Goal: Information Seeking & Learning: Learn about a topic

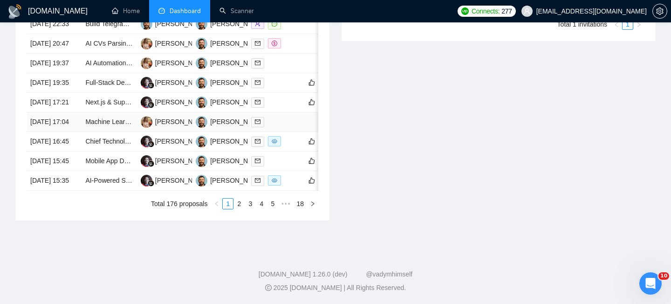
scroll to position [446, 0]
click at [81, 93] on td "[DATE] 19:35" at bounding box center [54, 83] width 55 height 20
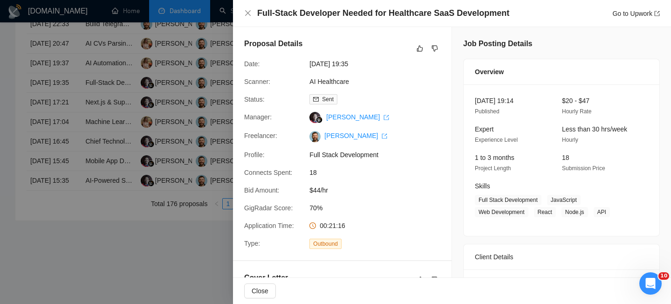
click at [309, 12] on h4 "Full-Stack Developer Needed for Healthcare SaaS Development" at bounding box center [383, 13] width 252 height 12
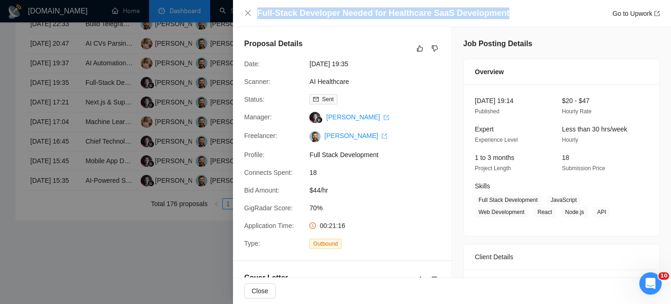
click at [309, 12] on h4 "Full-Stack Developer Needed for Healthcare SaaS Development" at bounding box center [383, 13] width 252 height 12
copy h4 "Full-Stack Developer Needed for Healthcare SaaS Development"
click at [246, 14] on icon "close" at bounding box center [248, 13] width 6 height 6
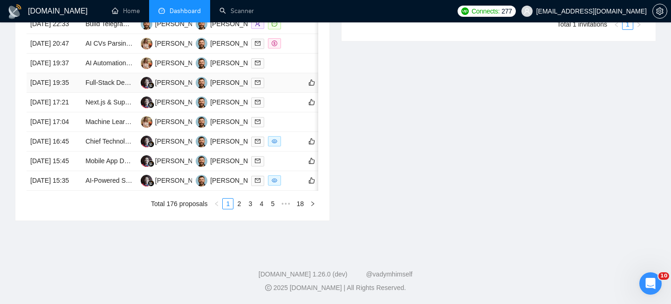
click at [76, 93] on td "[DATE] 19:35" at bounding box center [54, 83] width 55 height 20
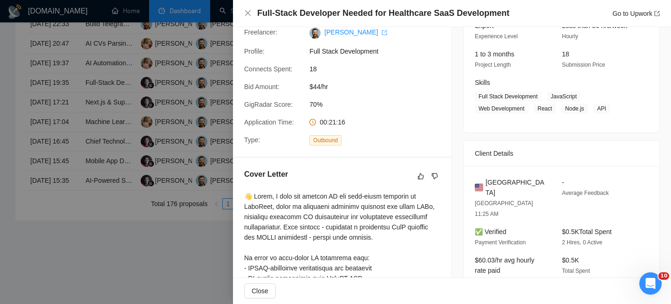
scroll to position [104, 0]
click at [493, 179] on span "[GEOGRAPHIC_DATA]" at bounding box center [516, 186] width 62 height 21
copy span "[GEOGRAPHIC_DATA]"
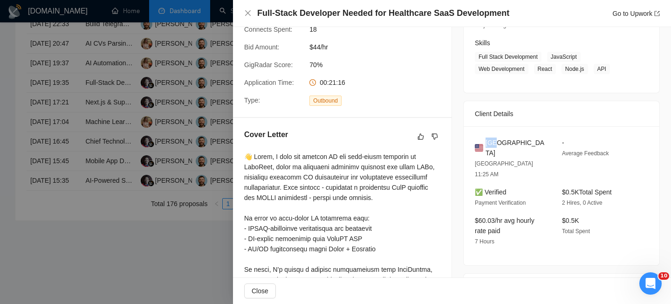
scroll to position [0, 0]
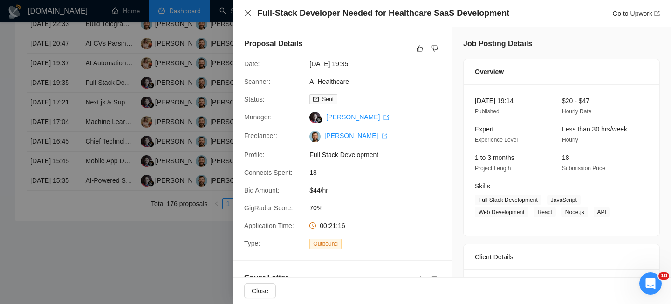
click at [249, 11] on icon "close" at bounding box center [247, 12] width 7 height 7
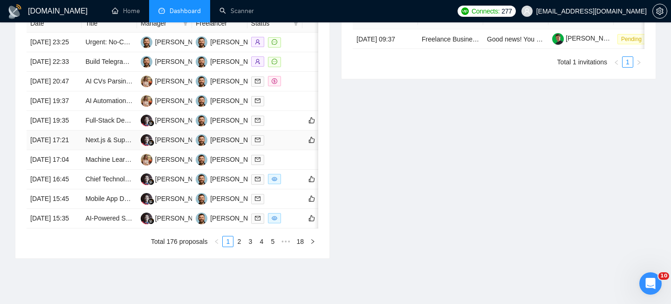
scroll to position [406, 0]
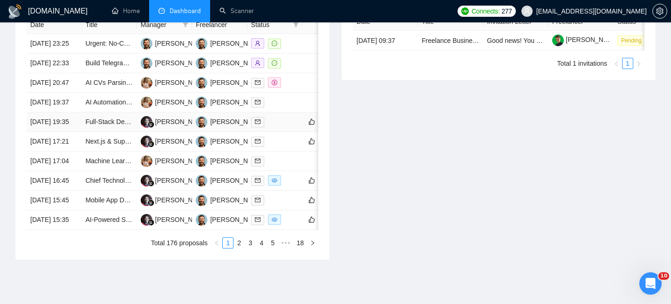
click at [69, 132] on td "[DATE] 19:35" at bounding box center [54, 122] width 55 height 20
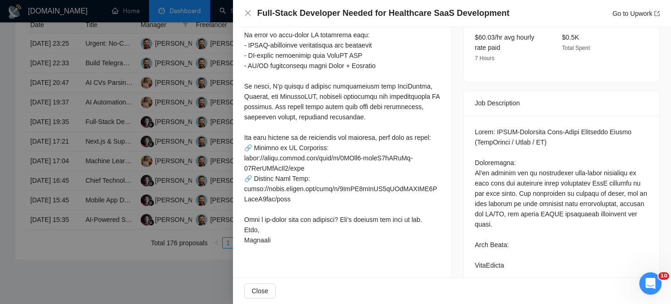
scroll to position [329, 0]
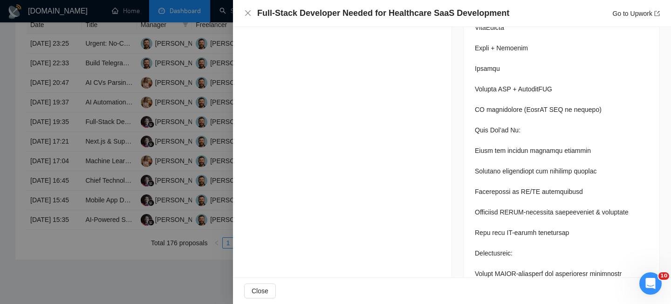
scroll to position [510, 0]
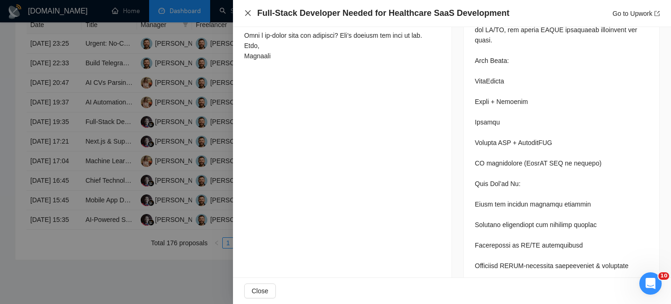
click at [246, 11] on icon "close" at bounding box center [247, 12] width 7 height 7
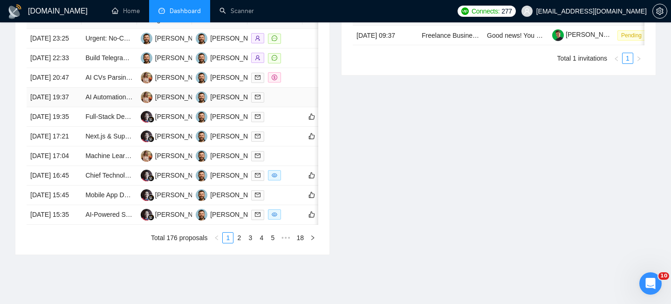
scroll to position [412, 0]
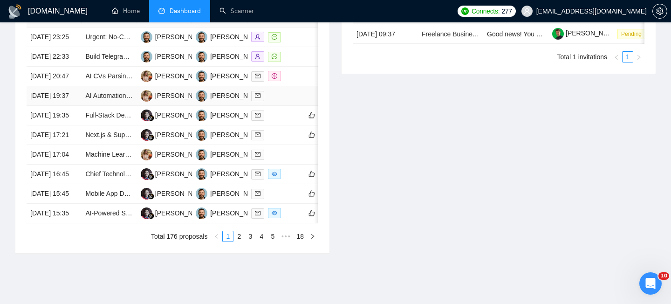
click at [66, 106] on td "[DATE] 19:37" at bounding box center [54, 96] width 55 height 20
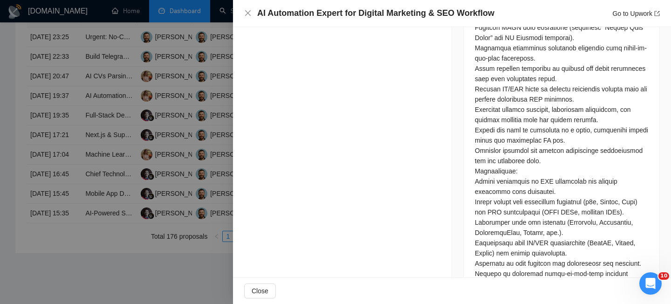
click at [310, 14] on h4 "AI Automation Expert for Digital Marketing & SEO Workflow" at bounding box center [375, 13] width 237 height 12
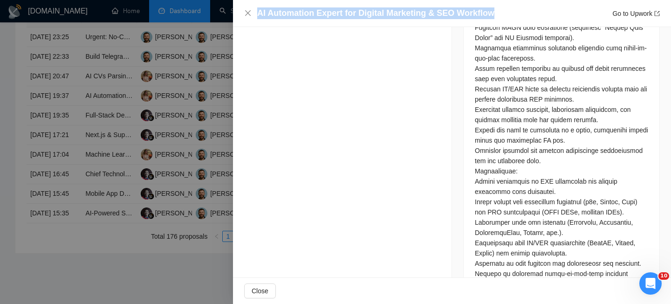
click at [310, 14] on h4 "AI Automation Expert for Digital Marketing & SEO Workflow" at bounding box center [375, 13] width 237 height 12
copy h4 "AI Automation Expert for Digital Marketing & SEO Workflow"
click at [246, 12] on icon "close" at bounding box center [248, 13] width 6 height 6
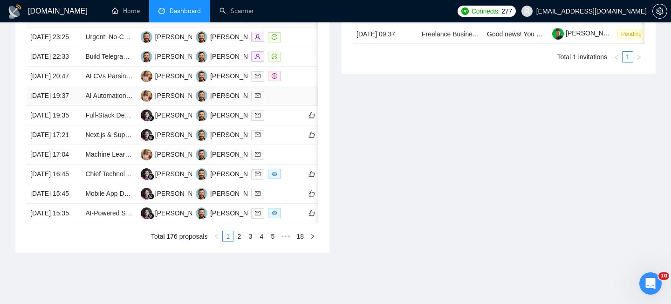
click at [71, 106] on td "[DATE] 19:37" at bounding box center [54, 96] width 55 height 20
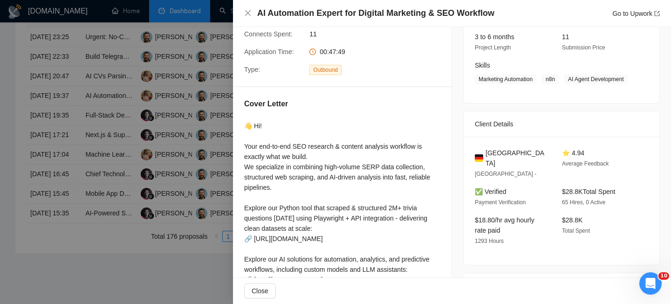
scroll to position [119, 0]
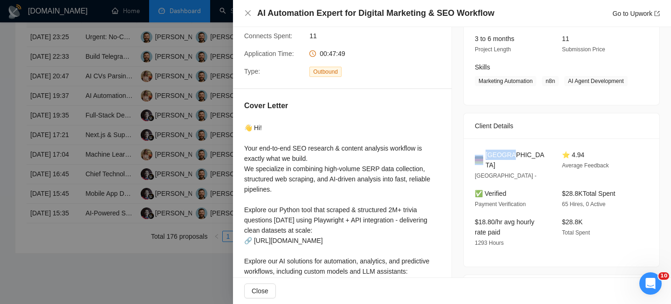
drag, startPoint x: 522, startPoint y: 166, endPoint x: 482, endPoint y: 165, distance: 40.5
click at [482, 165] on div "[GEOGRAPHIC_DATA]" at bounding box center [511, 160] width 72 height 21
copy div "[GEOGRAPHIC_DATA]"
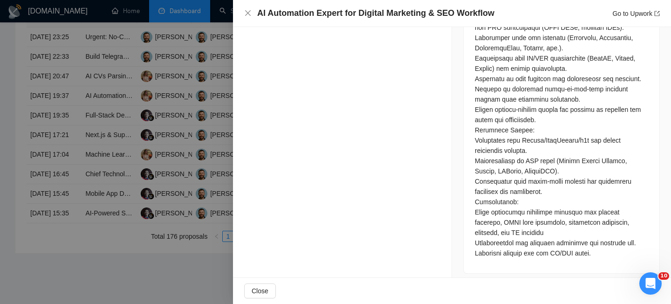
scroll to position [703, 0]
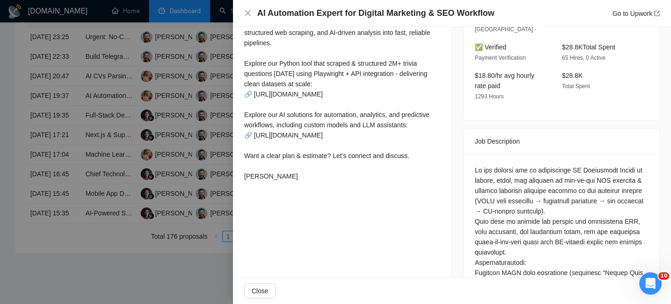
scroll to position [266, 0]
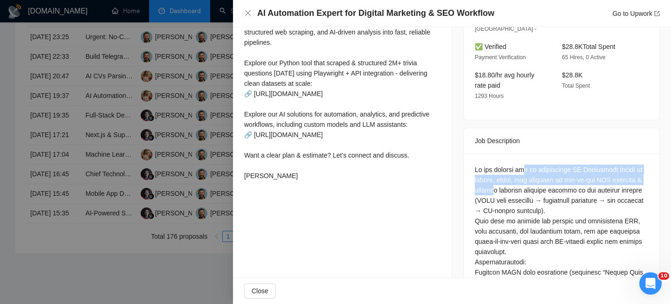
drag, startPoint x: 526, startPoint y: 165, endPoint x: 528, endPoint y: 188, distance: 22.9
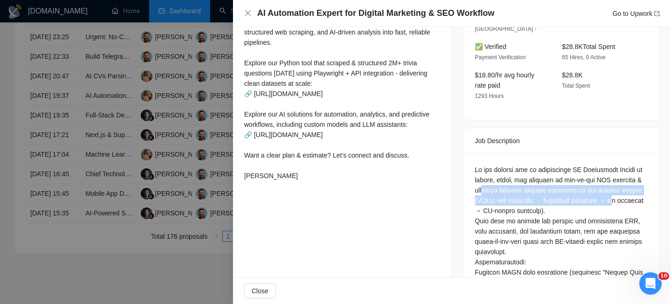
drag, startPoint x: 520, startPoint y: 192, endPoint x: 518, endPoint y: 211, distance: 18.8
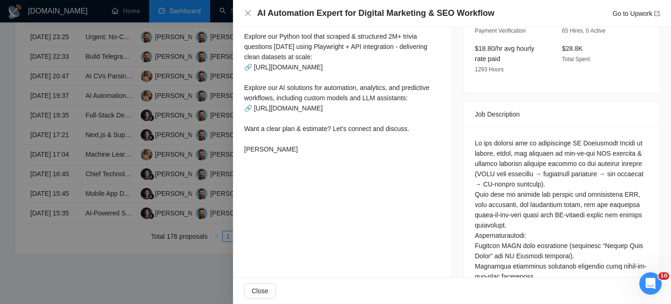
scroll to position [295, 0]
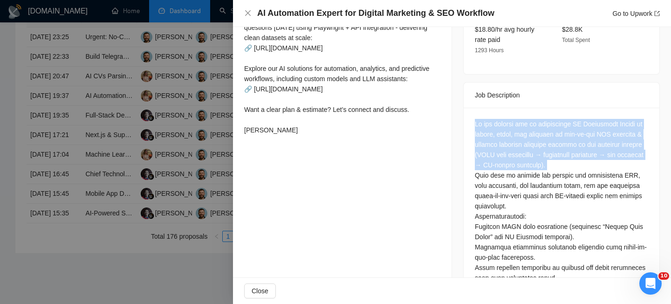
scroll to position [317, 0]
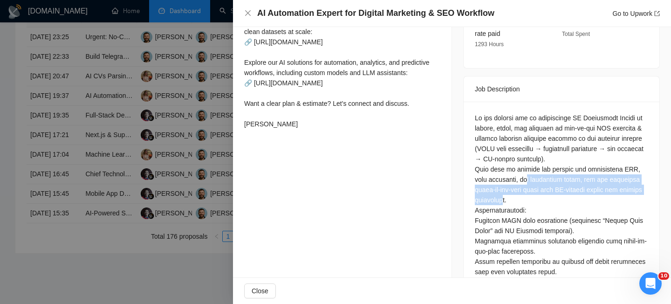
drag, startPoint x: 527, startPoint y: 178, endPoint x: 533, endPoint y: 196, distance: 18.9
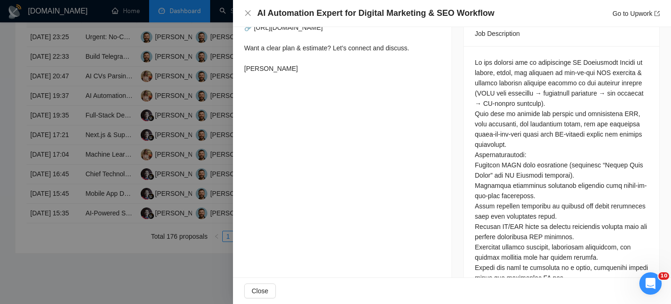
scroll to position [373, 0]
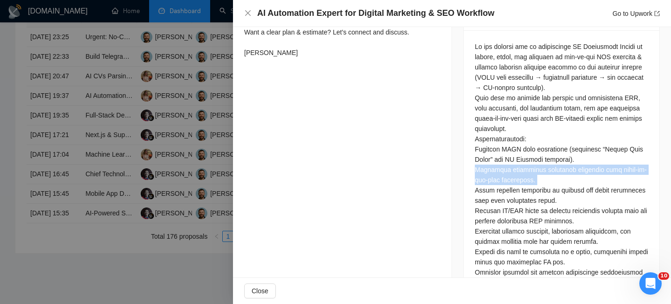
scroll to position [396, 0]
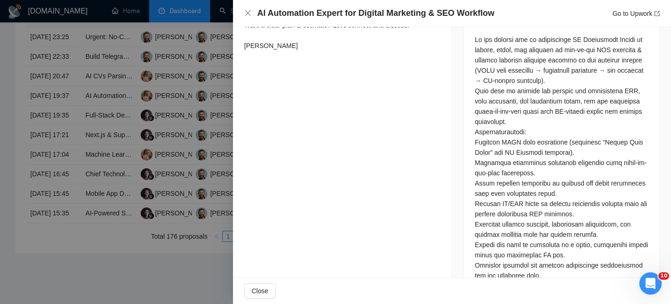
click at [513, 191] on div at bounding box center [561, 295] width 173 height 523
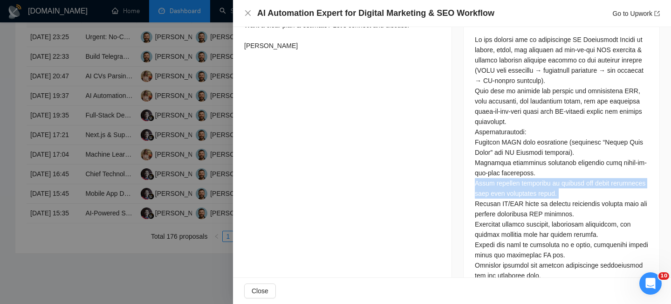
click at [513, 191] on div at bounding box center [561, 295] width 173 height 523
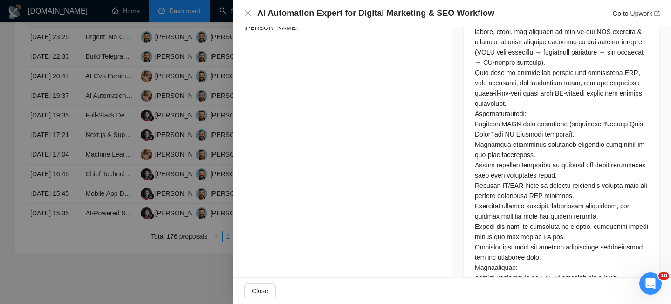
click at [513, 202] on div at bounding box center [561, 277] width 173 height 523
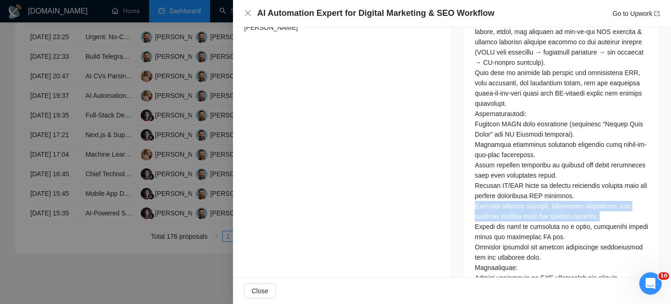
click at [513, 202] on div at bounding box center [561, 277] width 173 height 523
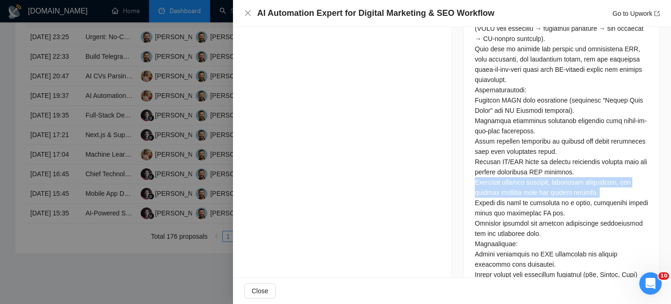
scroll to position [439, 0]
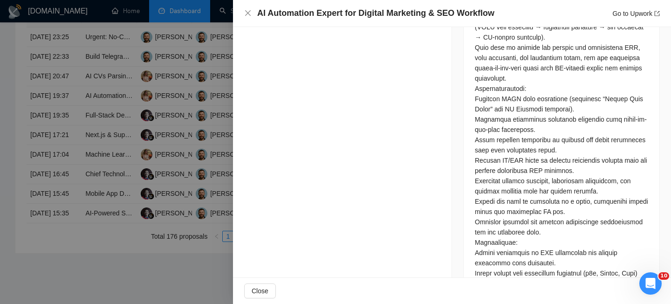
click at [516, 207] on div at bounding box center [561, 252] width 173 height 523
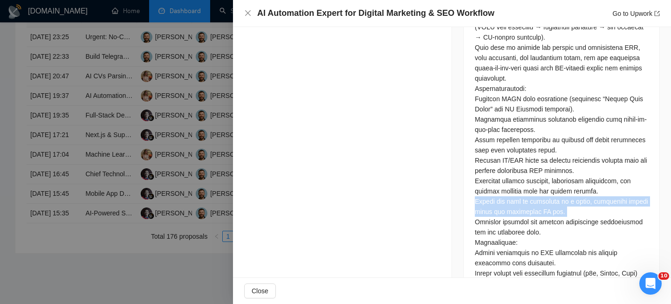
click at [516, 207] on div at bounding box center [561, 252] width 173 height 523
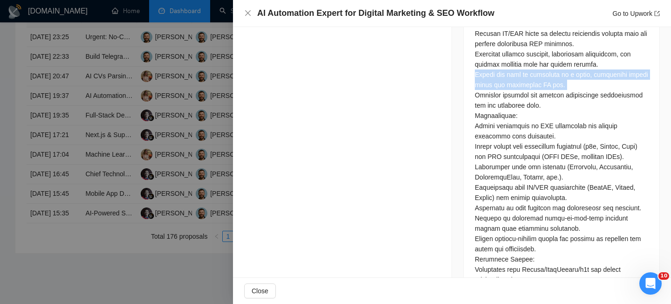
scroll to position [572, 0]
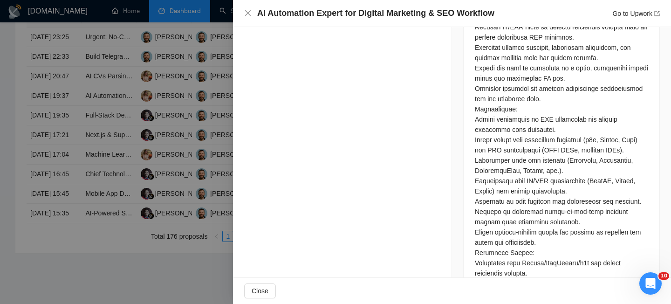
click at [488, 139] on div at bounding box center [561, 119] width 173 height 523
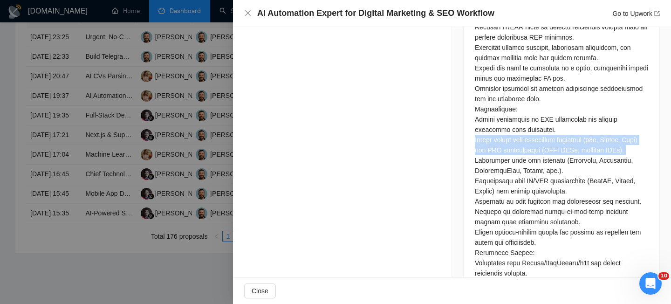
click at [488, 139] on div at bounding box center [561, 119] width 173 height 523
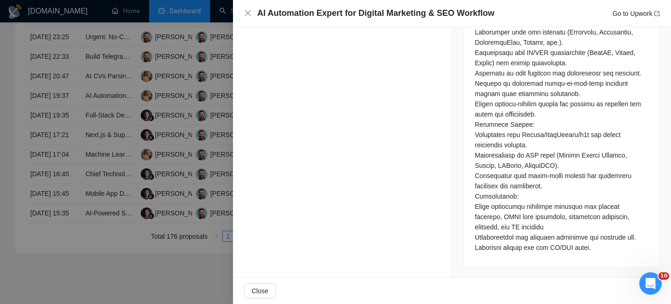
scroll to position [703, 0]
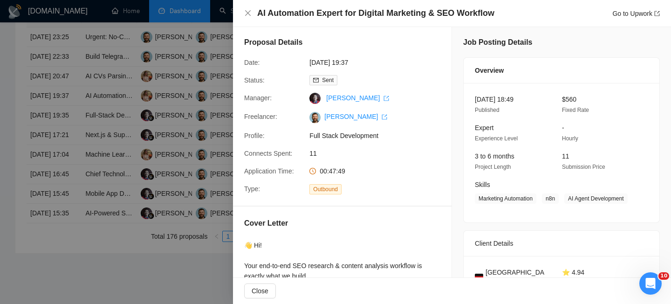
scroll to position [0, 0]
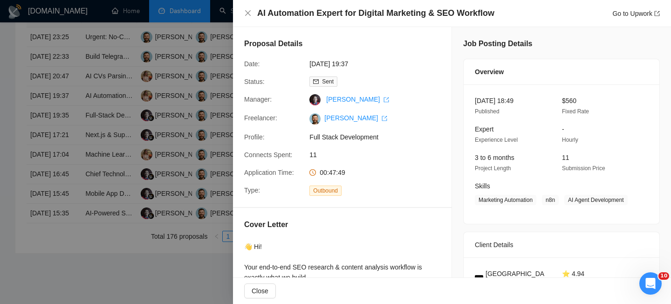
click at [255, 7] on div "AI Automation Expert for Digital Marketing & SEO Workflow Go to Upwork" at bounding box center [452, 13] width 438 height 27
click at [246, 12] on icon "close" at bounding box center [248, 13] width 6 height 6
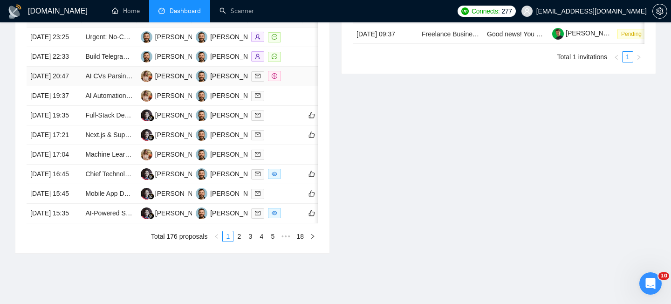
click at [70, 86] on td "[DATE] 20:47" at bounding box center [54, 77] width 55 height 20
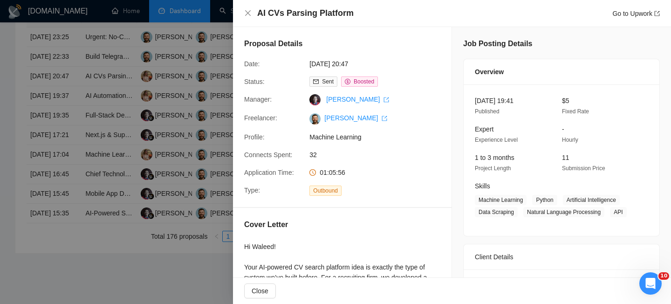
click at [312, 11] on h4 "AI CVs Parsing Platform" at bounding box center [305, 13] width 96 height 12
copy h4 "AI CVs Parsing Platform"
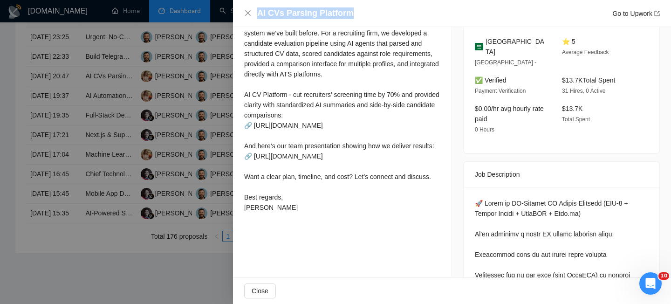
scroll to position [244, 0]
click at [489, 44] on div "Saudi Arabia Riyadh - ⭐ 5 Average Feedback ✅ Verified Payment Verification $13.…" at bounding box center [562, 90] width 196 height 128
click at [490, 47] on div "Saudi Arabia Riyadh - ⭐ 5 Average Feedback ✅ Verified Payment Verification $13.…" at bounding box center [562, 90] width 196 height 128
click at [490, 49] on span "[GEOGRAPHIC_DATA]" at bounding box center [516, 47] width 62 height 21
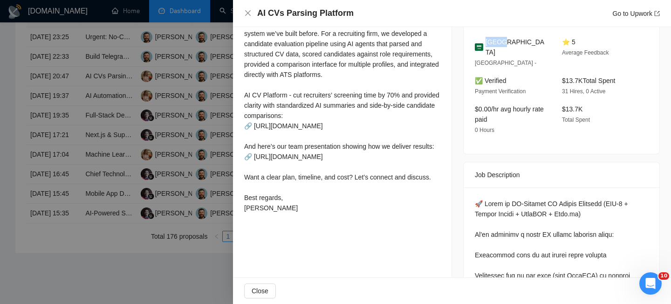
click at [490, 49] on span "[GEOGRAPHIC_DATA]" at bounding box center [516, 47] width 62 height 21
click at [242, 12] on div "AI CVs Parsing Platform Go to Upwork" at bounding box center [452, 13] width 438 height 27
click at [251, 14] on icon "close" at bounding box center [247, 12] width 7 height 7
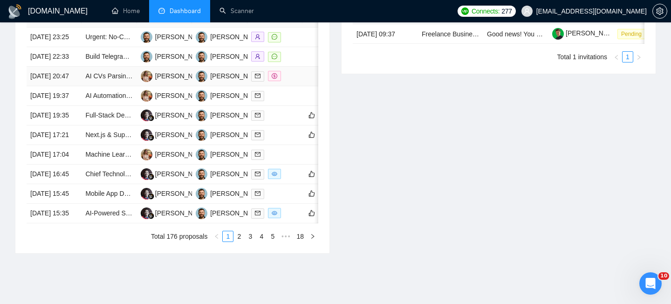
click at [68, 86] on td "[DATE] 20:47" at bounding box center [54, 77] width 55 height 20
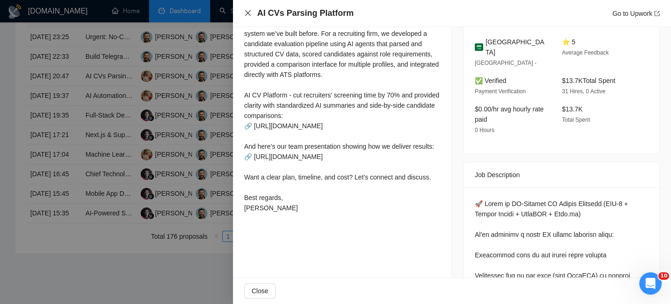
click at [245, 14] on icon "close" at bounding box center [247, 12] width 7 height 7
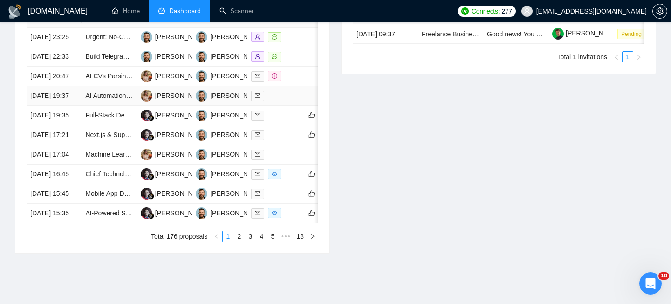
click at [84, 106] on td "AI Automation Expert for Digital Marketing & SEO Workflow" at bounding box center [109, 96] width 55 height 20
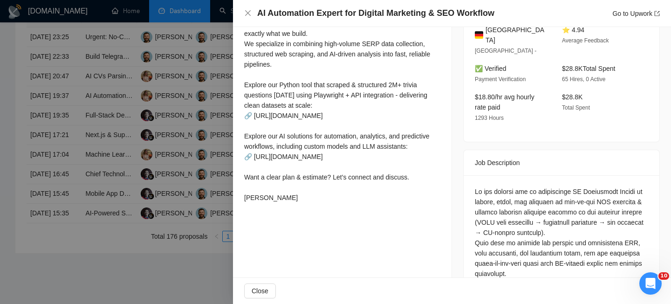
click at [298, 5] on div "AI Automation Expert for Digital Marketing & SEO Workflow Go to Upwork" at bounding box center [452, 13] width 438 height 27
click at [298, 10] on h4 "AI Automation Expert for Digital Marketing & SEO Workflow" at bounding box center [375, 13] width 237 height 12
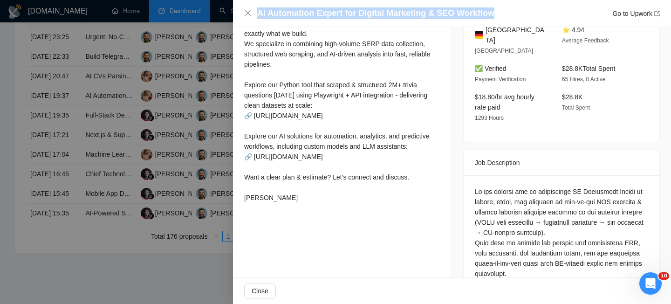
click at [298, 10] on h4 "AI Automation Expert for Digital Marketing & SEO Workflow" at bounding box center [375, 13] width 237 height 12
copy h4 "AI Automation Expert for Digital Marketing & SEO Workflow"
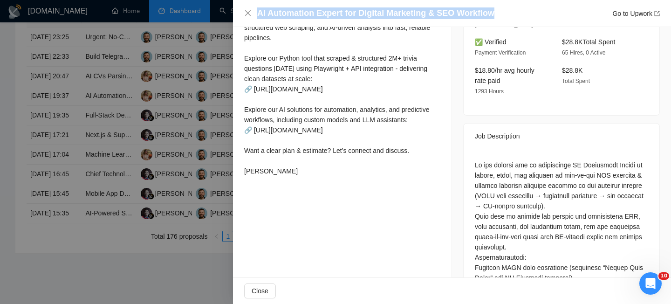
scroll to position [271, 0]
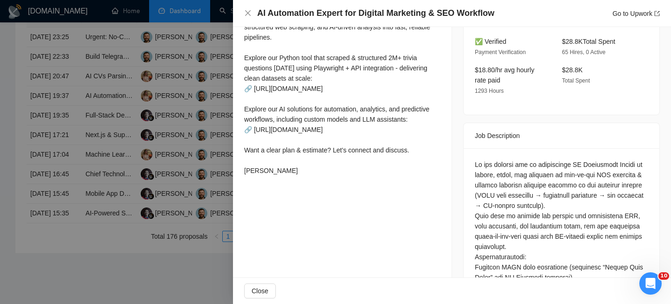
click at [247, 8] on div "AI Automation Expert for Digital Marketing & SEO Workflow Go to Upwork" at bounding box center [452, 13] width 416 height 12
click at [245, 11] on icon "close" at bounding box center [248, 13] width 6 height 6
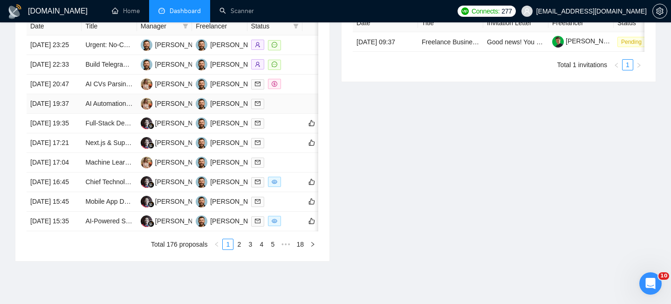
scroll to position [403, 0]
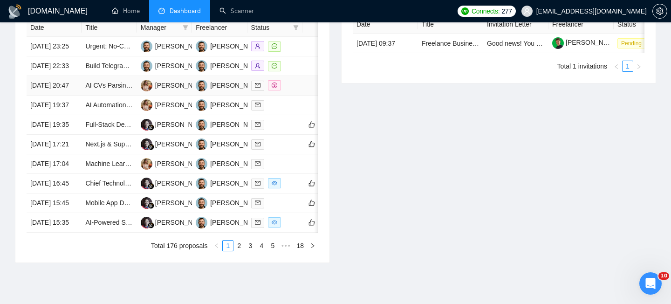
click at [77, 96] on td "[DATE] 20:47" at bounding box center [54, 86] width 55 height 20
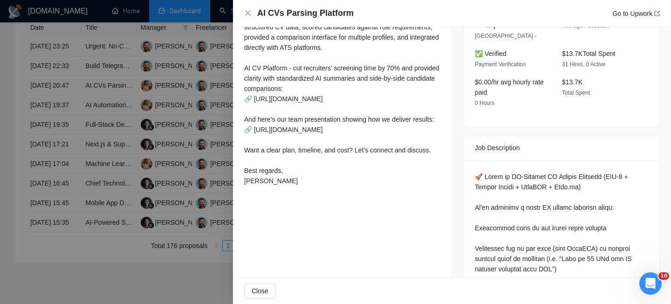
click at [319, 16] on h4 "AI CVs Parsing Platform" at bounding box center [305, 13] width 96 height 12
copy h4 "AI CVs Parsing Platform"
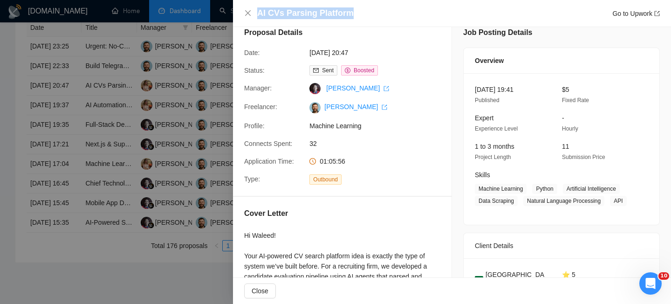
scroll to position [14, 0]
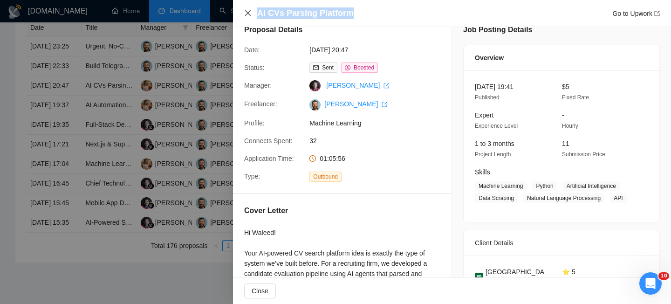
click at [248, 11] on icon "close" at bounding box center [247, 12] width 7 height 7
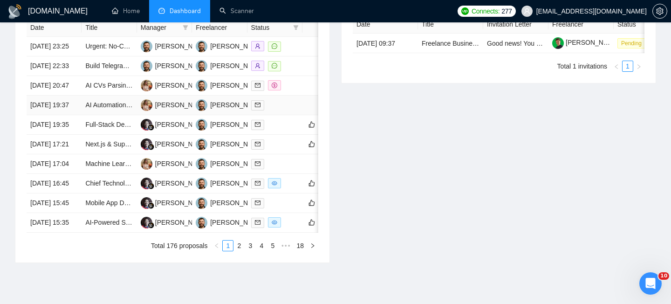
click at [82, 115] on td "AI Automation Expert for Digital Marketing & SEO Workflow" at bounding box center [109, 106] width 55 height 20
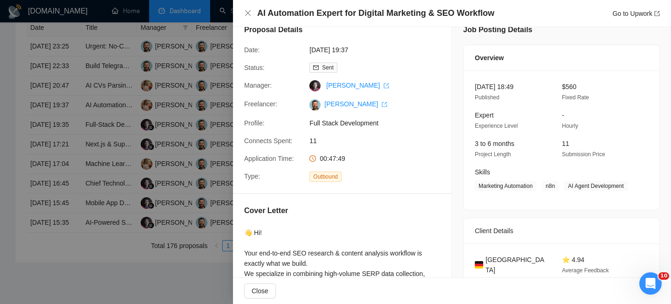
scroll to position [27, 0]
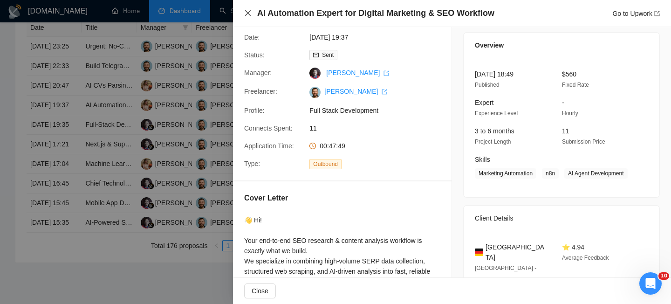
click at [244, 13] on icon "close" at bounding box center [247, 12] width 7 height 7
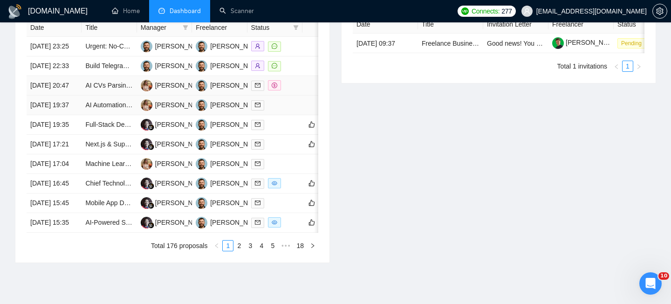
click at [62, 96] on td "[DATE] 20:47" at bounding box center [54, 86] width 55 height 20
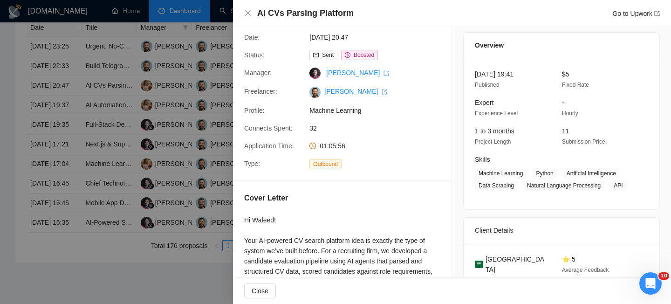
click at [243, 17] on div "AI CVs Parsing Platform Go to Upwork" at bounding box center [452, 13] width 438 height 27
click at [254, 16] on div "AI CVs Parsing Platform Go to Upwork" at bounding box center [452, 13] width 416 height 12
click at [246, 15] on icon "close" at bounding box center [247, 12] width 7 height 7
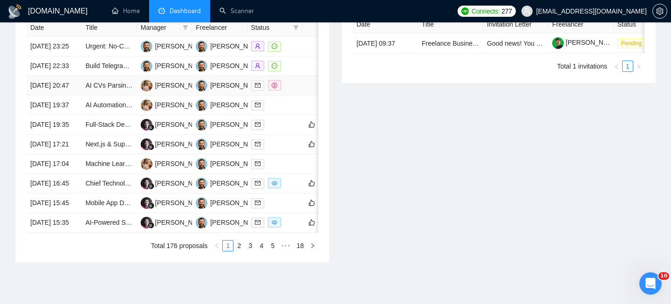
click at [69, 96] on td "[DATE] 20:47" at bounding box center [54, 86] width 55 height 20
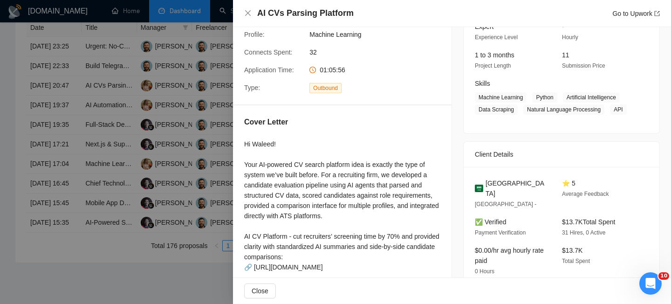
scroll to position [111, 0]
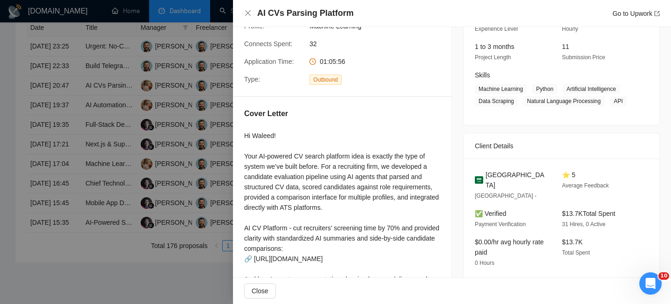
click at [499, 178] on div "Saudi Arabia Riyadh - ⭐ 5 Average Feedback ✅ Verified Payment Verification $13.…" at bounding box center [562, 222] width 196 height 128
click at [502, 185] on span "[GEOGRAPHIC_DATA]" at bounding box center [516, 180] width 62 height 21
copy span "[GEOGRAPHIC_DATA]"
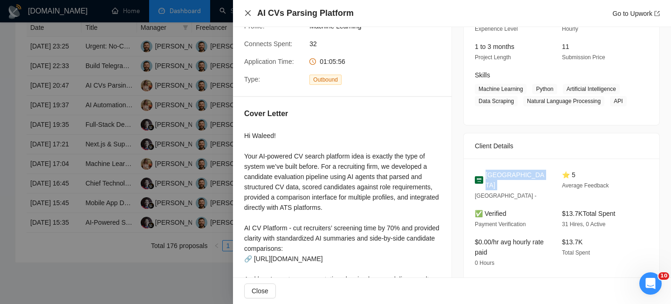
click at [250, 11] on icon "close" at bounding box center [248, 13] width 6 height 6
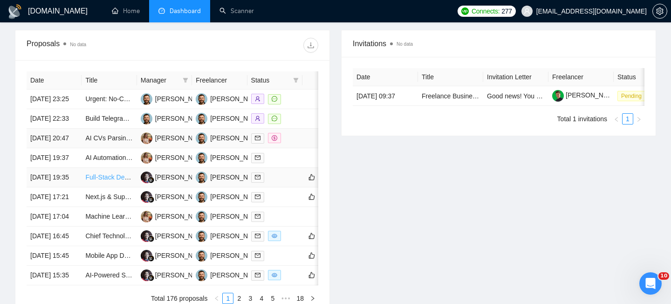
scroll to position [339, 0]
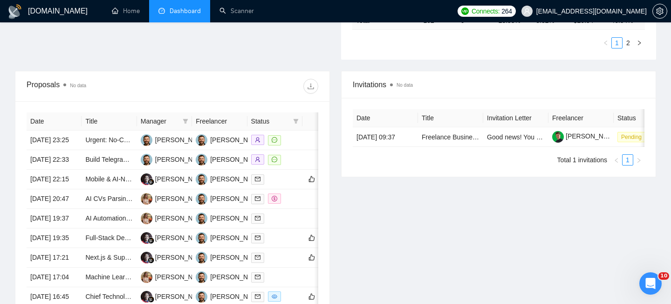
scroll to position [316, 0]
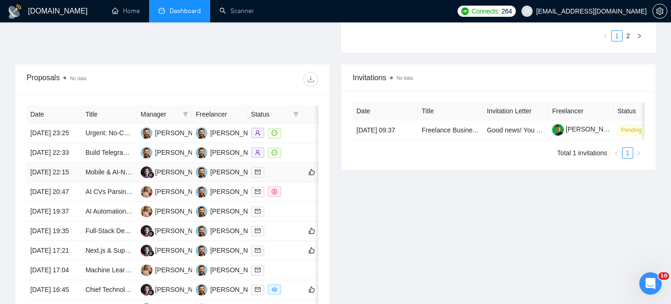
click at [72, 182] on td "15 Aug, 2025 22:15" at bounding box center [54, 173] width 55 height 20
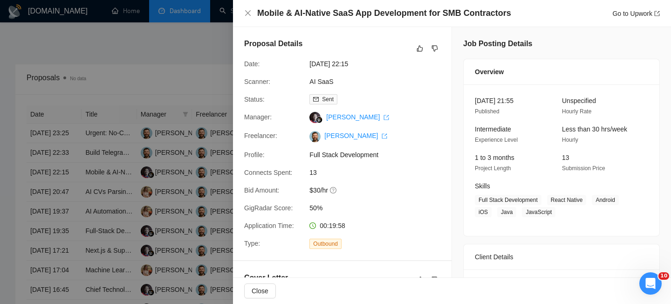
click at [290, 15] on h4 "Mobile & AI-Native SaaS App Development for SMB Contractors" at bounding box center [384, 13] width 254 height 12
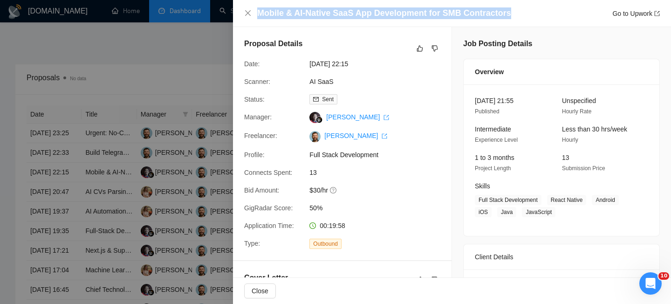
click at [290, 15] on h4 "Mobile & AI-Native SaaS App Development for SMB Contractors" at bounding box center [384, 13] width 254 height 12
copy h4 "Mobile & AI-Native SaaS App Development for SMB Contractors"
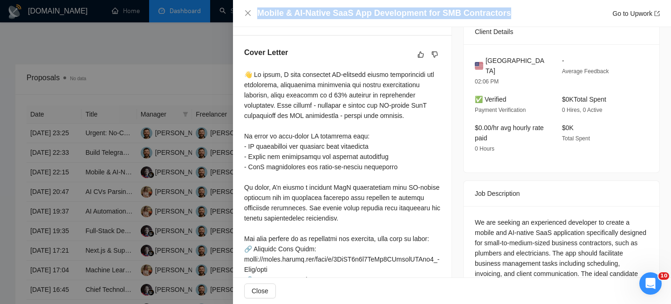
scroll to position [226, 0]
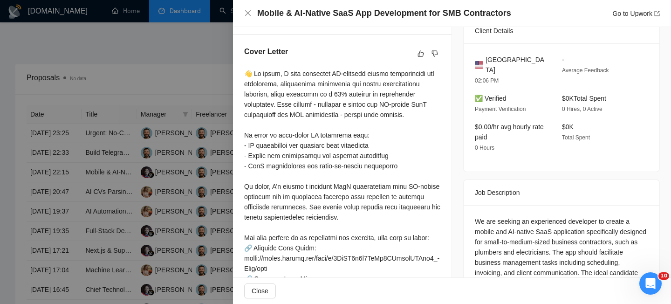
click at [510, 57] on span "[GEOGRAPHIC_DATA]" at bounding box center [516, 65] width 62 height 21
copy span "[GEOGRAPHIC_DATA]"
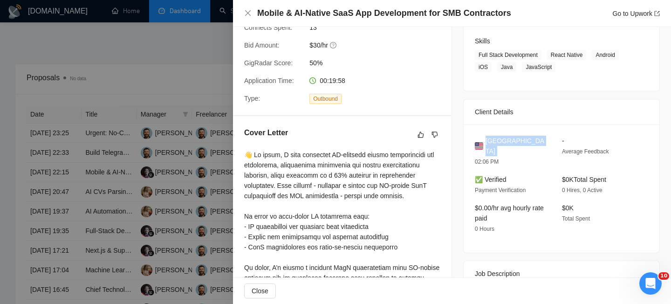
scroll to position [0, 0]
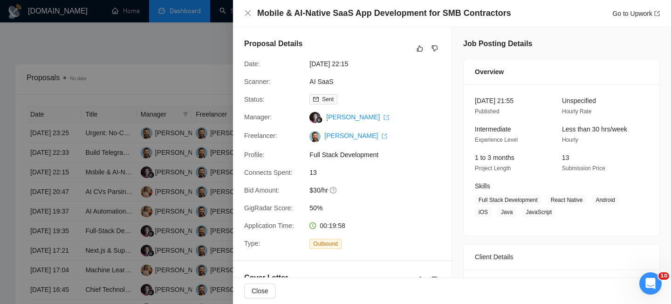
click at [242, 7] on div "Mobile & AI-Native SaaS App Development for SMB Contractors Go to Upwork" at bounding box center [452, 13] width 438 height 27
click at [246, 12] on icon "close" at bounding box center [248, 13] width 6 height 6
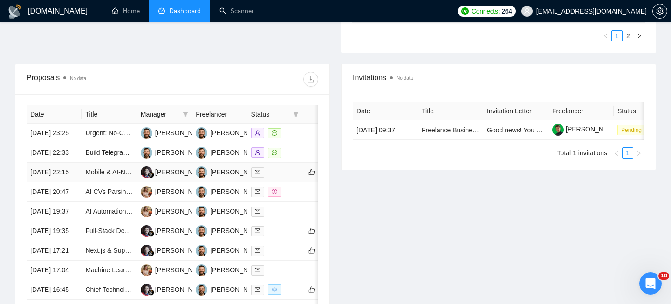
click at [75, 182] on td "[DATE] 22:15" at bounding box center [54, 173] width 55 height 20
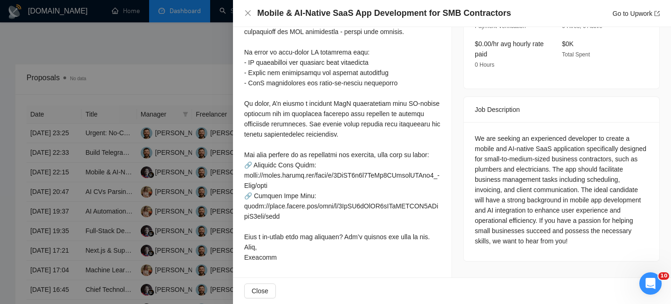
scroll to position [308, 0]
click at [438, 140] on div at bounding box center [342, 125] width 196 height 277
click at [524, 144] on div "We are seeking an experienced developer to create a mobile and AI-native SaaS a…" at bounding box center [561, 191] width 173 height 113
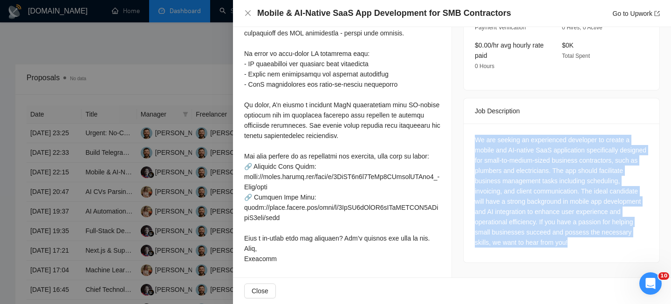
click at [524, 144] on div "We are seeking an experienced developer to create a mobile and AI-native SaaS a…" at bounding box center [561, 191] width 173 height 113
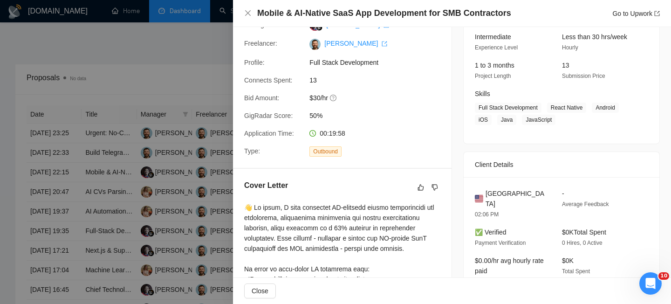
scroll to position [112, 0]
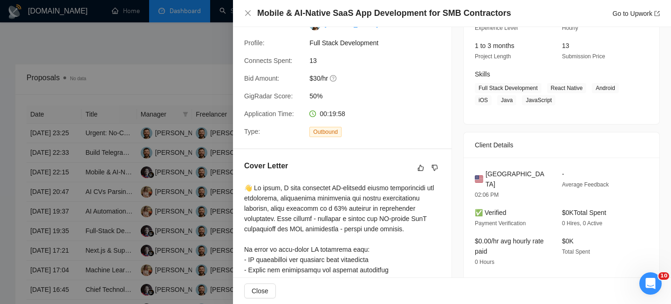
click at [243, 17] on div "Mobile & AI-Native SaaS App Development for SMB Contractors Go to Upwork" at bounding box center [452, 13] width 438 height 27
click at [245, 12] on icon "close" at bounding box center [247, 12] width 7 height 7
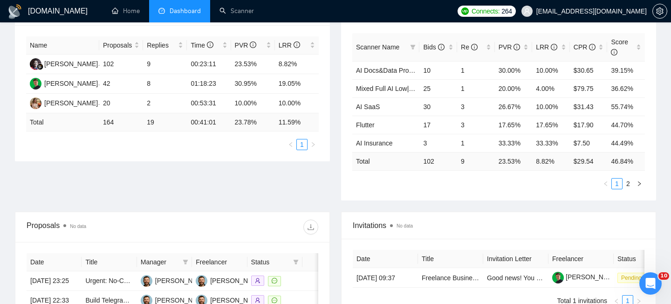
scroll to position [160, 0]
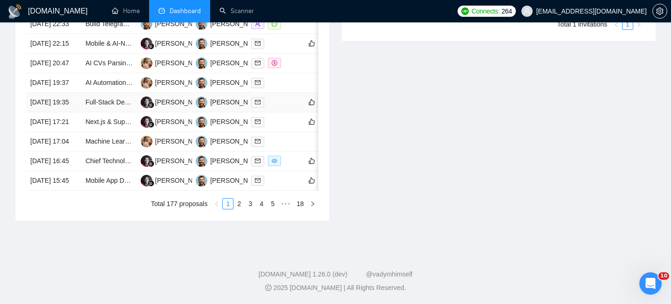
scroll to position [458, 0]
click at [63, 171] on td "[DATE] 16:45" at bounding box center [54, 161] width 55 height 20
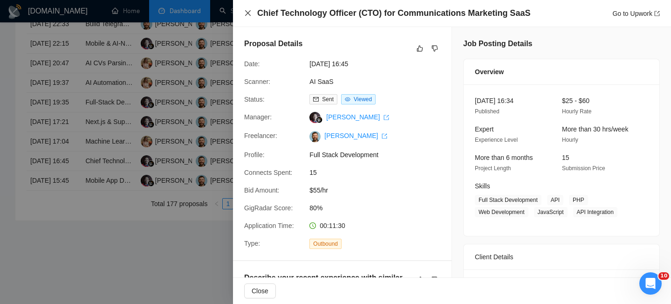
click at [251, 14] on icon "close" at bounding box center [247, 12] width 7 height 7
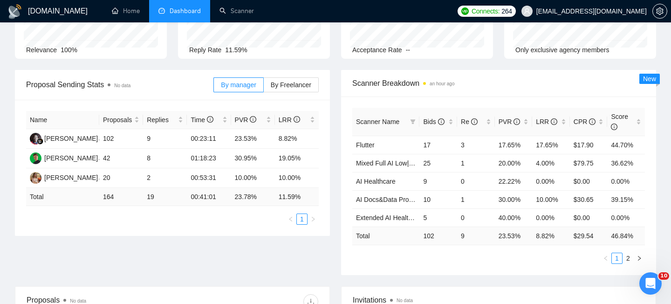
scroll to position [0, 0]
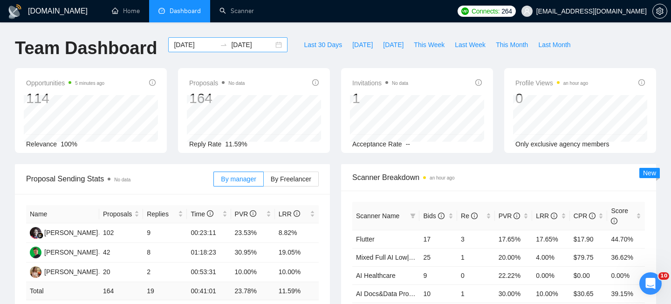
click at [273, 45] on div "[DATE] [DATE]" at bounding box center [227, 44] width 119 height 15
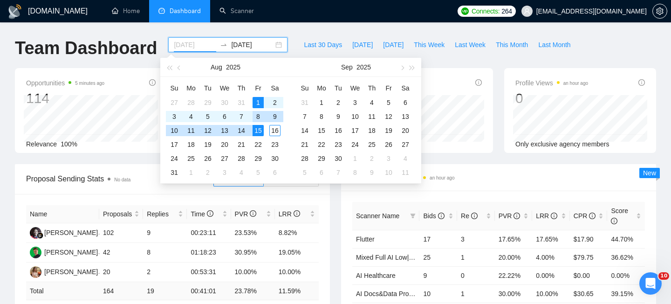
type input "[DATE]"
click at [260, 126] on div "15" at bounding box center [258, 130] width 11 height 11
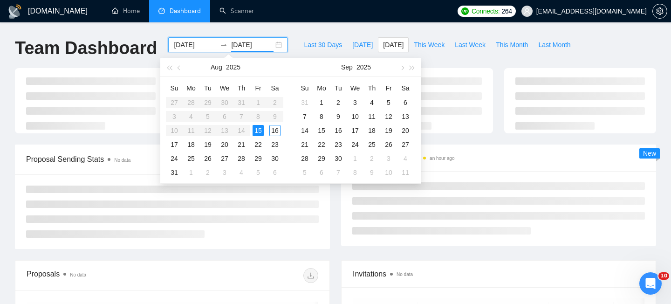
type input "[DATE]"
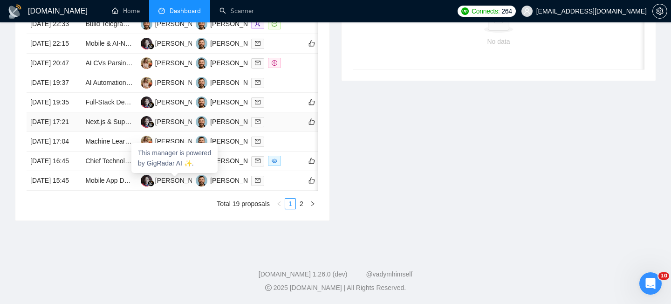
scroll to position [485, 0]
click at [299, 209] on link "2" at bounding box center [301, 203] width 10 height 10
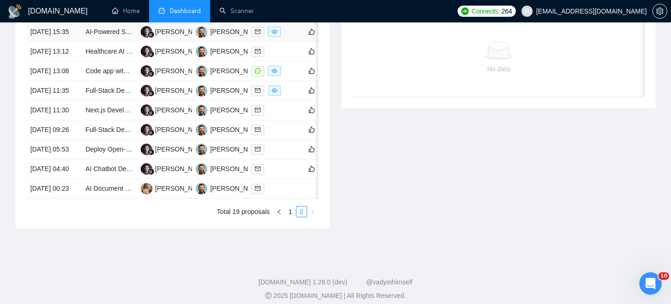
scroll to position [436, 0]
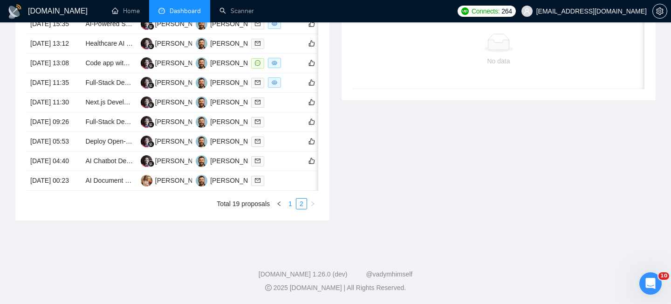
click at [291, 209] on link "1" at bounding box center [290, 203] width 10 height 10
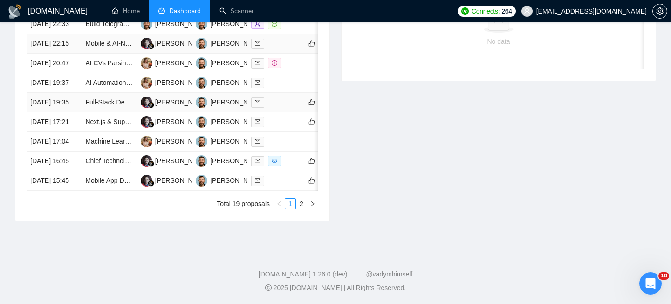
scroll to position [512, 0]
click at [303, 209] on link "2" at bounding box center [301, 203] width 10 height 10
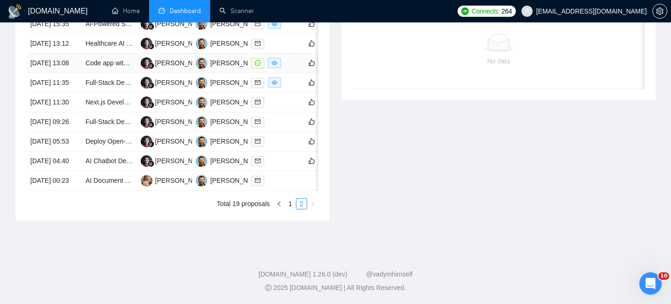
scroll to position [505, 0]
click at [277, 206] on icon "left" at bounding box center [279, 204] width 6 height 6
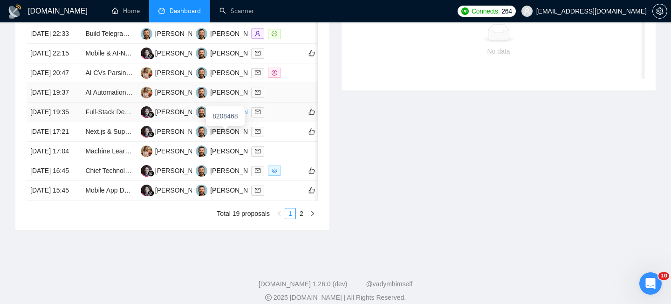
scroll to position [512, 0]
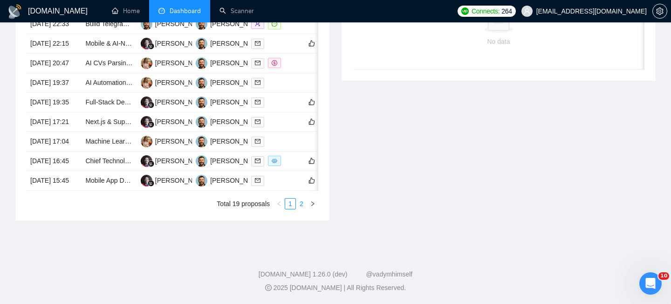
click at [302, 209] on link "2" at bounding box center [301, 203] width 10 height 10
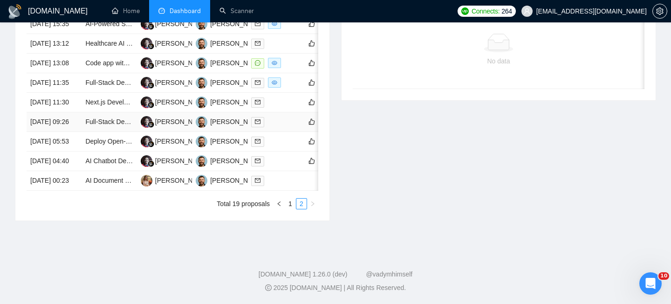
scroll to position [427, 0]
click at [127, 73] on td "Code app with Bluetooth and simple game engine using a hybrid platform" at bounding box center [109, 64] width 55 height 20
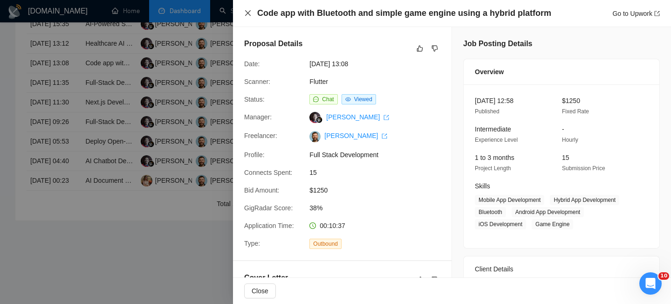
click at [252, 14] on div "Code app with Bluetooth and simple game engine using a hybrid platform Go to Up…" at bounding box center [452, 13] width 416 height 12
click at [248, 13] on icon "close" at bounding box center [248, 13] width 6 height 6
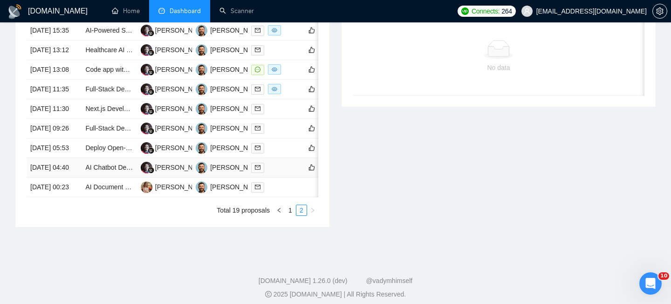
scroll to position [417, 0]
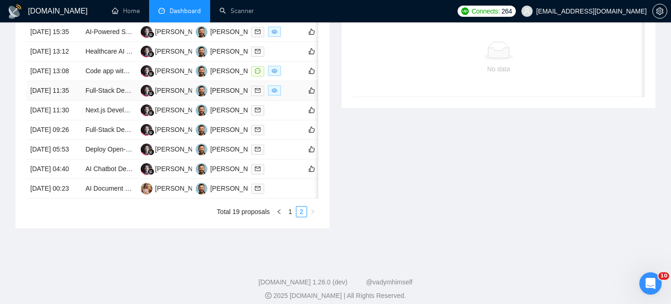
click at [82, 101] on td "Full-Stack Developer for Astrology + MBTI SaaS (Phase 1 Launch) with Stripe Int…" at bounding box center [109, 91] width 55 height 20
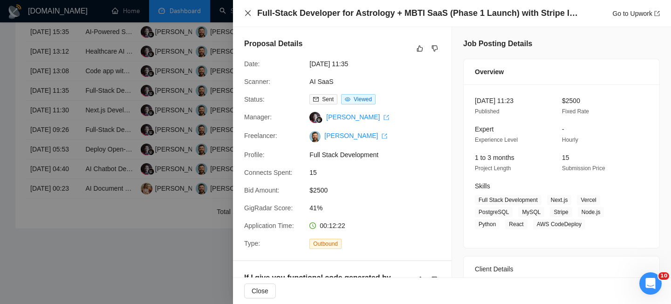
click at [250, 15] on icon "close" at bounding box center [248, 13] width 6 height 6
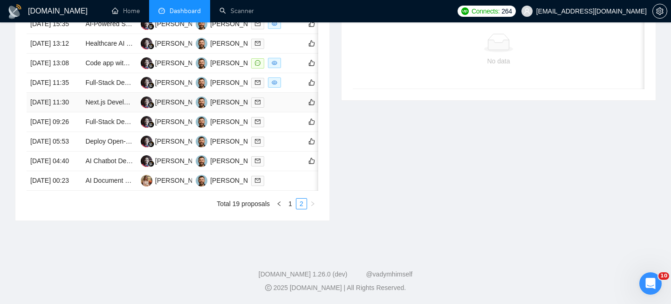
scroll to position [505, 0]
click at [290, 204] on link "1" at bounding box center [290, 203] width 10 height 10
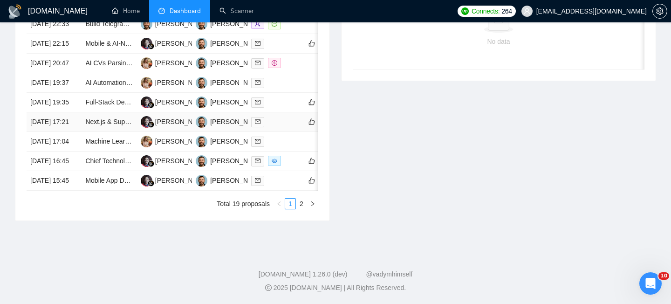
scroll to position [471, 0]
click at [77, 112] on td "[DATE] 19:35" at bounding box center [54, 103] width 55 height 20
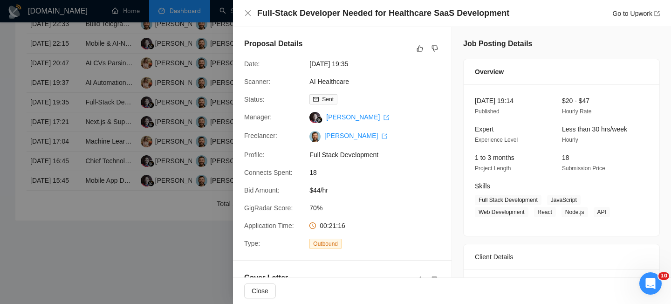
click at [242, 14] on div "Full-Stack Developer Needed for Healthcare SaaS Development Go to Upwork" at bounding box center [452, 13] width 438 height 27
click at [246, 14] on icon "close" at bounding box center [247, 12] width 7 height 7
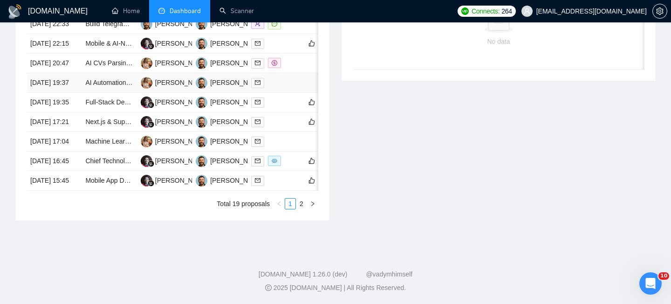
click at [55, 93] on td "[DATE] 19:37" at bounding box center [54, 83] width 55 height 20
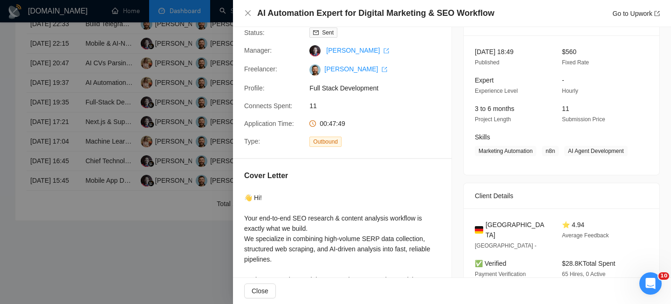
scroll to position [53, 0]
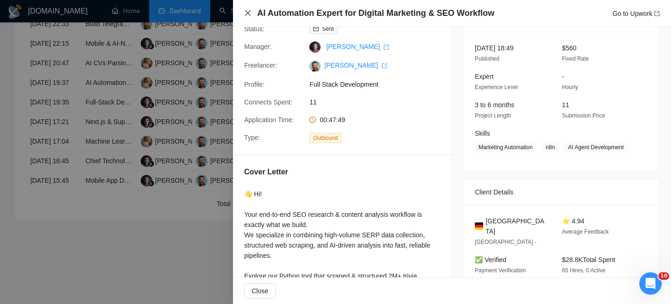
click at [247, 12] on icon "close" at bounding box center [247, 12] width 7 height 7
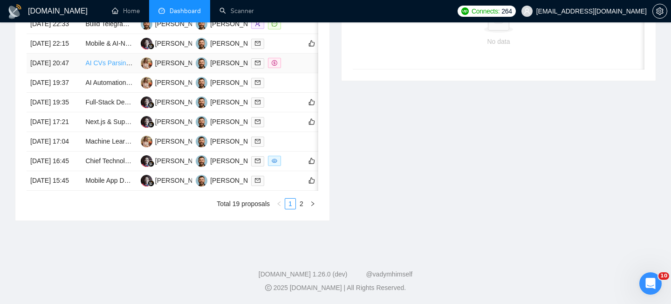
click at [86, 67] on link "AI CVs Parsing Platform" at bounding box center [120, 62] width 70 height 7
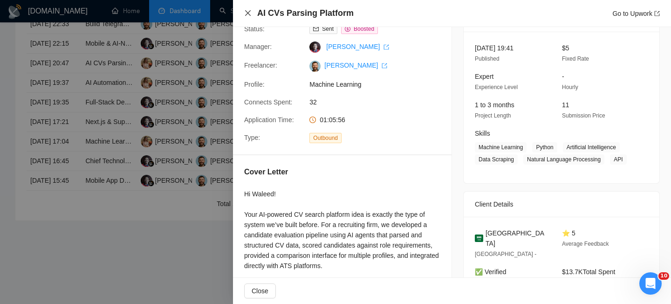
click at [250, 13] on icon "close" at bounding box center [247, 12] width 7 height 7
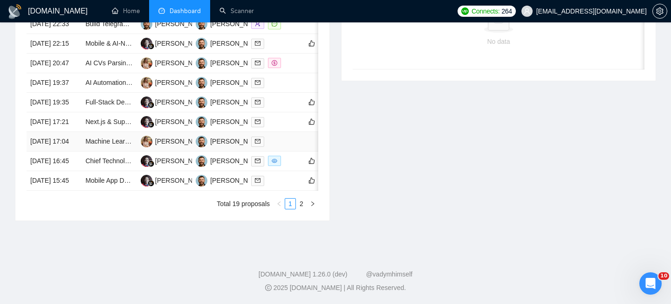
scroll to position [533, 0]
click at [302, 206] on link "2" at bounding box center [301, 203] width 10 height 10
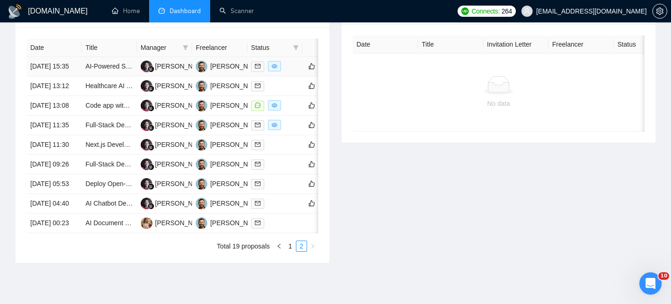
scroll to position [505, 0]
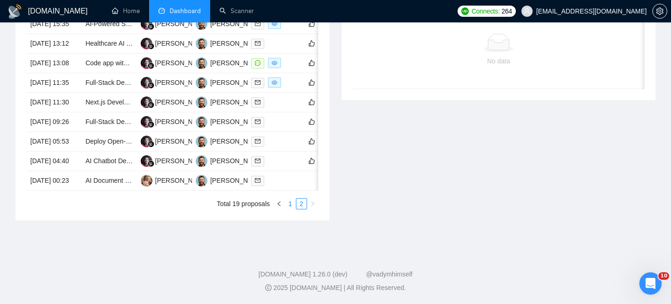
click at [287, 205] on link "1" at bounding box center [290, 203] width 10 height 10
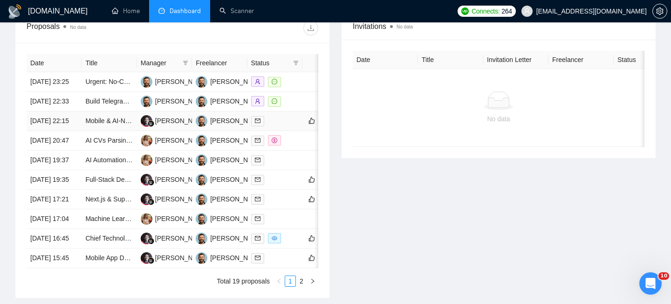
scroll to position [370, 0]
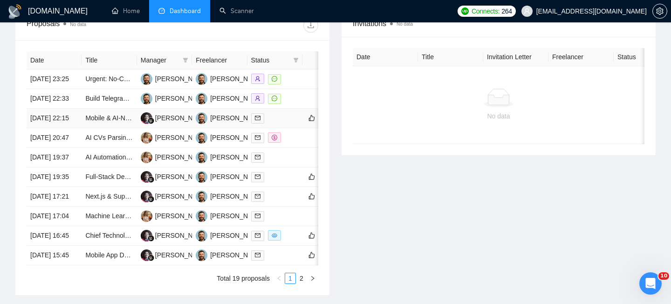
click at [75, 128] on td "[DATE] 22:15" at bounding box center [54, 119] width 55 height 20
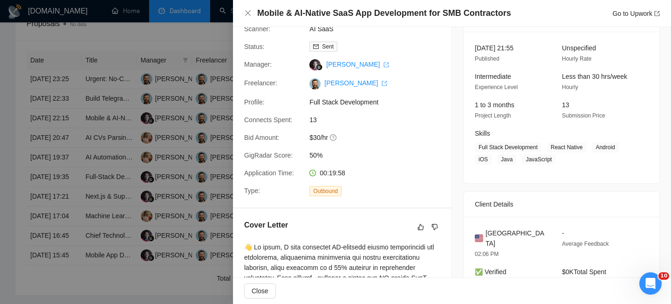
click at [248, 9] on div "Mobile & AI-Native SaaS App Development for SMB Contractors Go to Upwork" at bounding box center [452, 13] width 416 height 12
click at [250, 16] on icon "close" at bounding box center [248, 13] width 6 height 6
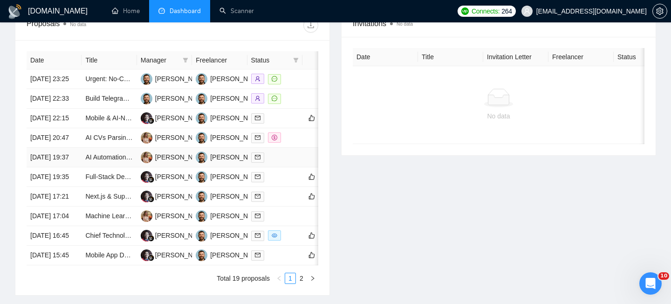
click at [75, 167] on td "[DATE] 19:37" at bounding box center [54, 158] width 55 height 20
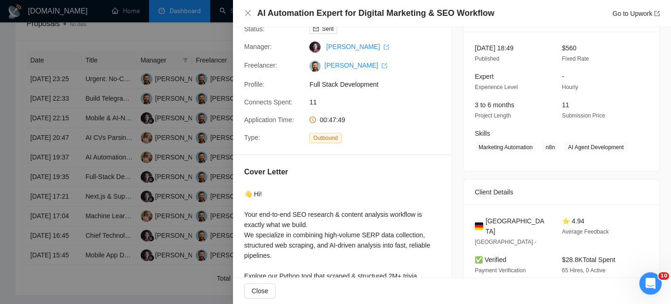
click at [239, 14] on div "AI Automation Expert for Digital Marketing & SEO Workflow Go to Upwork" at bounding box center [452, 13] width 438 height 27
click at [249, 21] on div "AI Automation Expert for Digital Marketing & SEO Workflow Go to Upwork" at bounding box center [452, 13] width 438 height 27
click at [249, 19] on div "AI Automation Expert for Digital Marketing & SEO Workflow Go to Upwork" at bounding box center [452, 13] width 416 height 12
click at [249, 17] on div "AI Automation Expert for Digital Marketing & SEO Workflow Go to Upwork" at bounding box center [452, 13] width 416 height 12
click at [247, 14] on icon "close" at bounding box center [247, 12] width 7 height 7
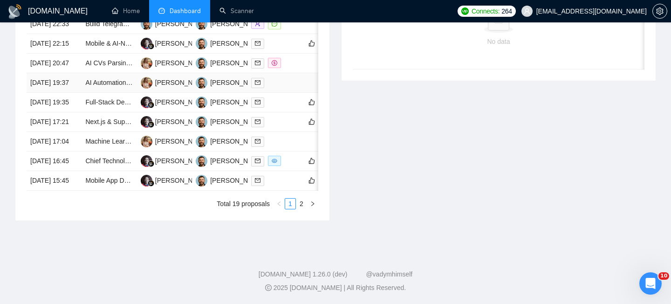
scroll to position [462, 0]
click at [244, 209] on li "Total 19 proposals" at bounding box center [243, 203] width 53 height 11
click at [76, 112] on td "[DATE] 19:35" at bounding box center [54, 103] width 55 height 20
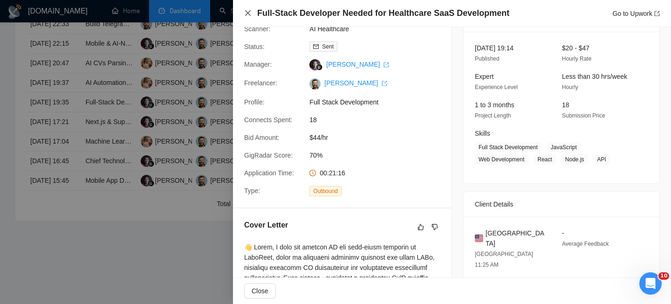
click at [246, 14] on icon "close" at bounding box center [247, 12] width 7 height 7
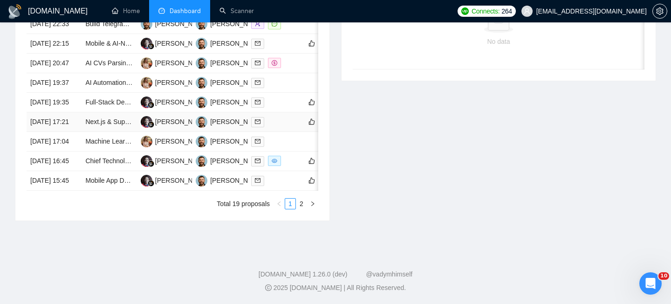
click at [85, 132] on td "Next.js & Supabase Bug Fixing for AI Project" at bounding box center [109, 122] width 55 height 20
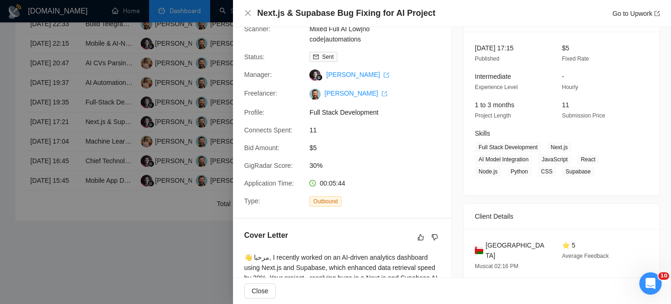
click at [246, 9] on div "Next.js & Supabase Bug Fixing for AI Project Go to Upwork" at bounding box center [452, 13] width 416 height 12
click at [245, 9] on div "Next.js & Supabase Bug Fixing for AI Project Go to Upwork" at bounding box center [452, 13] width 416 height 12
click at [246, 13] on icon "close" at bounding box center [247, 12] width 7 height 7
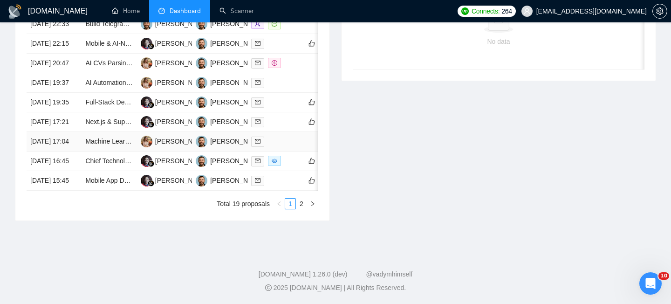
click at [70, 151] on td "[DATE] 17:04" at bounding box center [54, 142] width 55 height 20
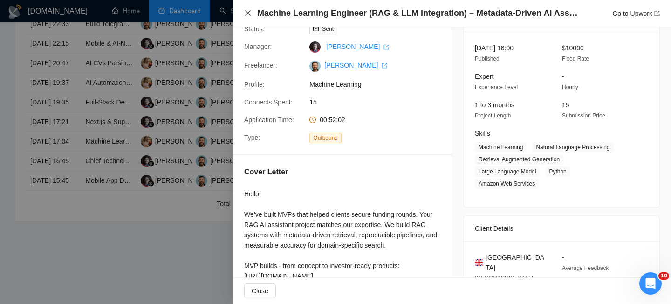
click at [248, 13] on icon "close" at bounding box center [248, 13] width 6 height 6
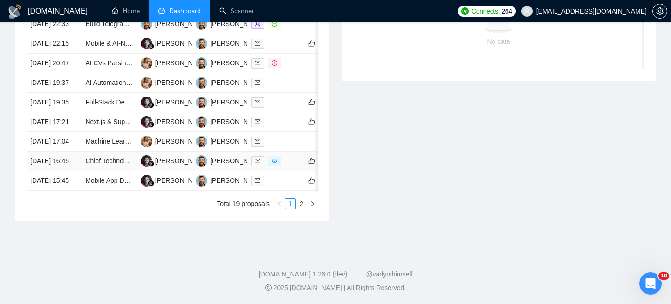
click at [76, 171] on td "[DATE] 16:45" at bounding box center [54, 161] width 55 height 20
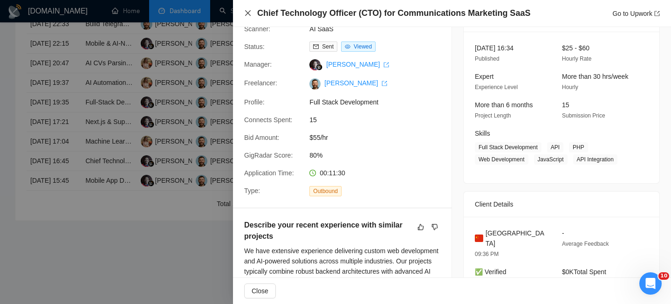
click at [247, 12] on icon "close" at bounding box center [247, 12] width 7 height 7
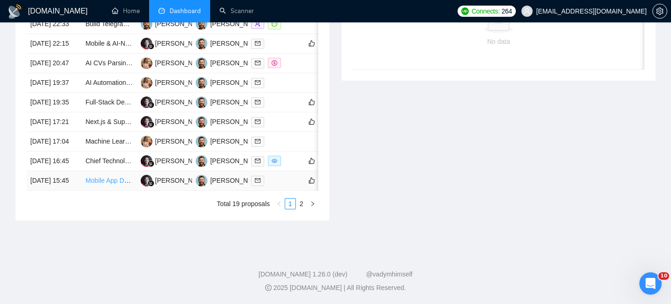
click at [115, 184] on link "Mobile App Developer (Flutter or React Native) – Full App Build" at bounding box center [176, 180] width 182 height 7
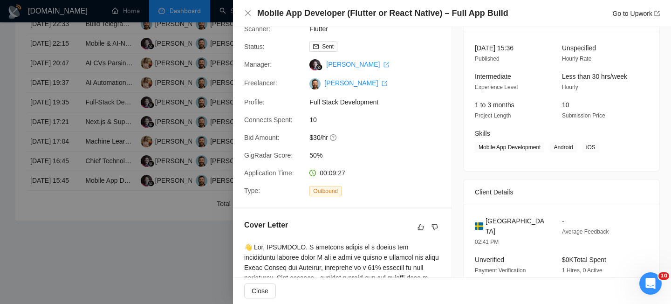
click at [85, 238] on div at bounding box center [335, 152] width 671 height 304
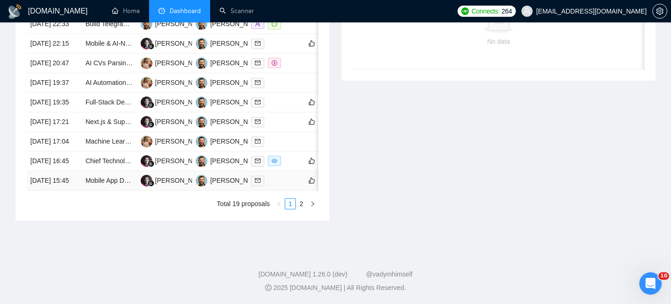
click at [84, 191] on td "Mobile App Developer (Flutter or React Native) – Full App Build" at bounding box center [109, 181] width 55 height 20
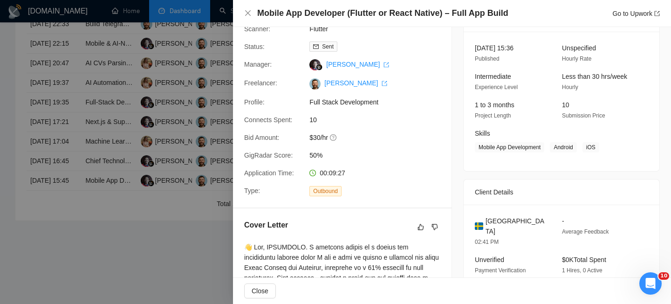
click at [243, 4] on div "Mobile App Developer (Flutter or React Native) – Full App Build Go to Upwork" at bounding box center [452, 13] width 438 height 27
click at [253, 12] on div "Mobile App Developer (Flutter or React Native) – Full App Build Go to Upwork" at bounding box center [452, 13] width 416 height 12
click at [249, 14] on icon "close" at bounding box center [248, 13] width 6 height 6
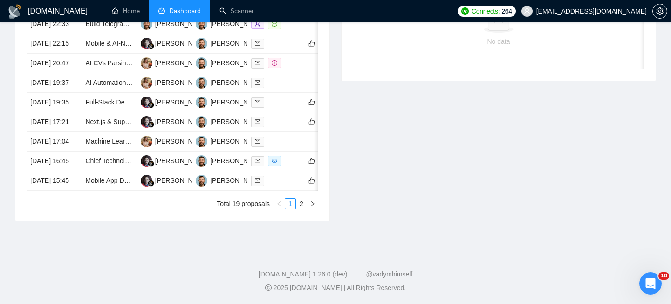
click at [304, 220] on div "Date Title Manager Freelancer Status [DATE] 23:25 Urgent: No-Code Developer for…" at bounding box center [172, 93] width 314 height 255
click at [302, 209] on li "2" at bounding box center [301, 203] width 11 height 11
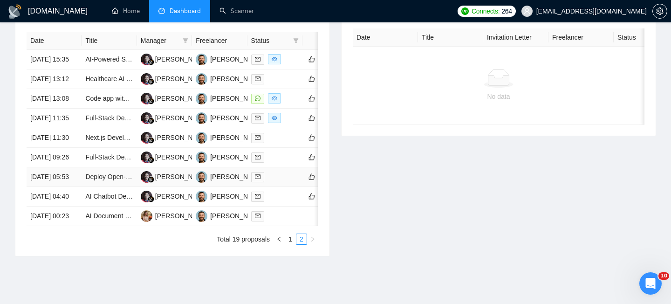
scroll to position [365, 0]
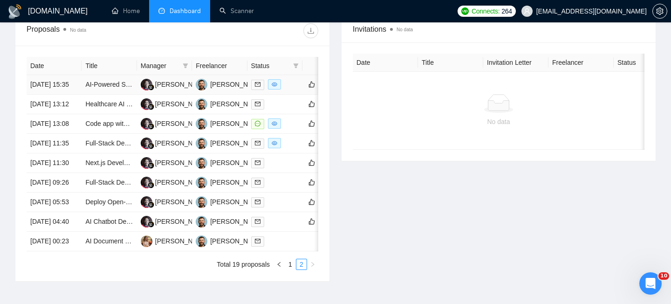
click at [76, 94] on td "[DATE] 15:35" at bounding box center [54, 85] width 55 height 20
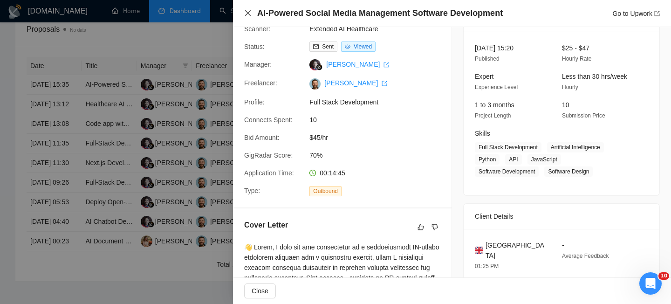
click at [247, 15] on icon "close" at bounding box center [247, 12] width 7 height 7
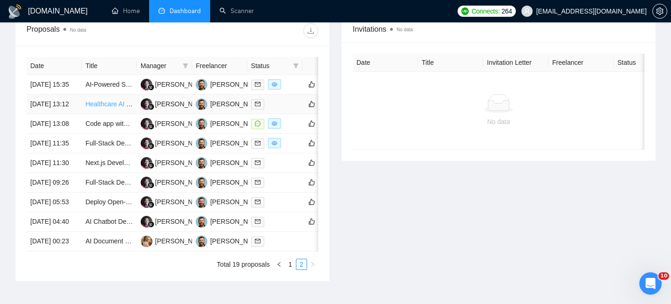
click at [87, 108] on link "Healthcare AI Troubleshooting Expert - HIPAA Compliant" at bounding box center [167, 103] width 164 height 7
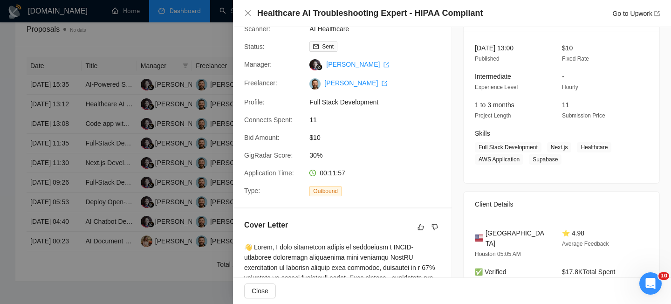
click at [88, 119] on div at bounding box center [335, 152] width 671 height 304
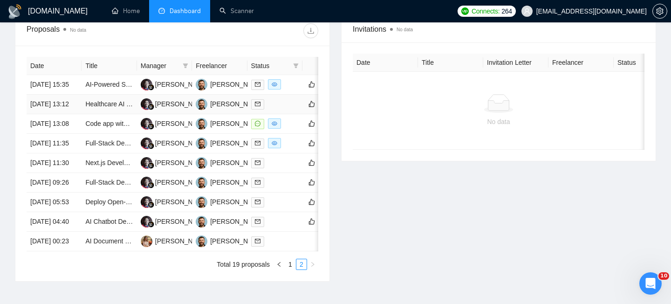
click at [74, 114] on td "[DATE] 13:12" at bounding box center [54, 105] width 55 height 20
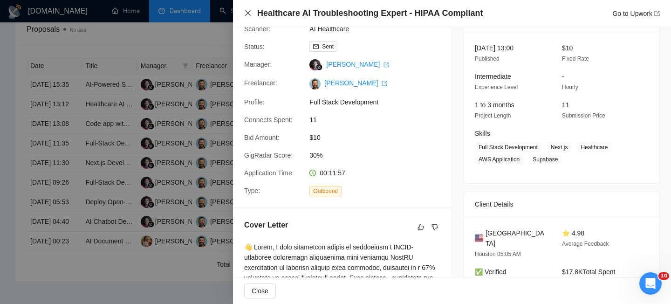
click at [247, 16] on icon "close" at bounding box center [247, 12] width 7 height 7
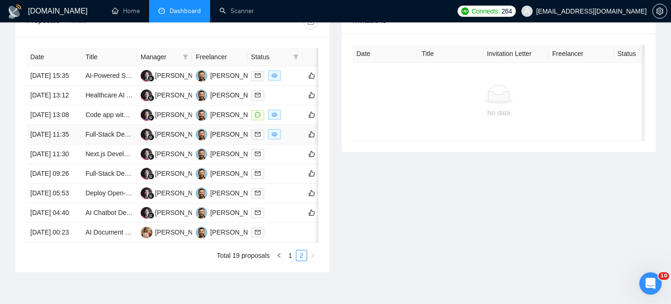
scroll to position [383, 0]
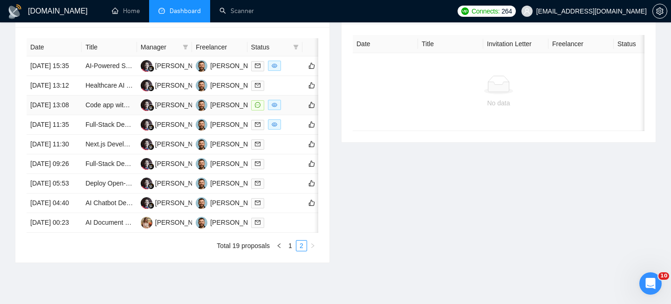
click at [78, 115] on td "[DATE] 13:08" at bounding box center [54, 106] width 55 height 20
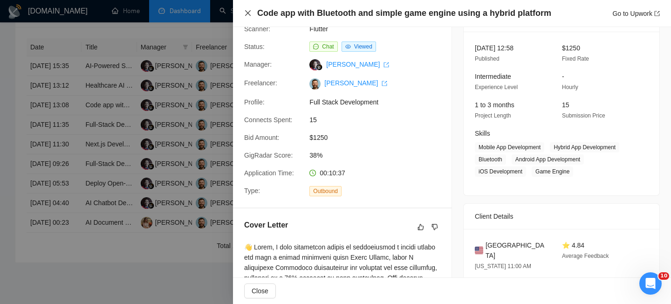
click at [246, 15] on icon "close" at bounding box center [248, 13] width 6 height 6
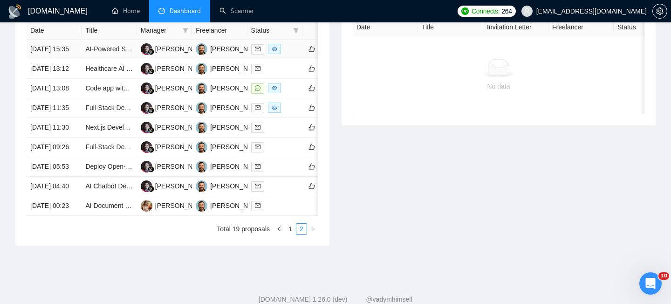
scroll to position [402, 0]
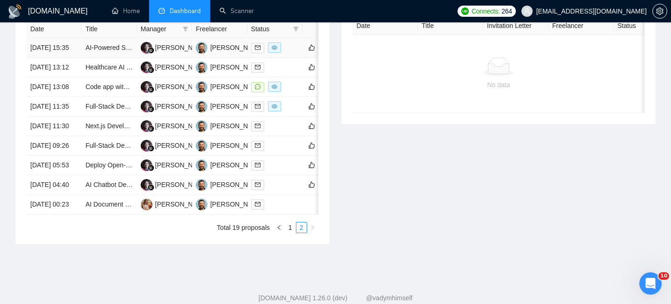
click at [74, 58] on td "[DATE] 15:35" at bounding box center [54, 48] width 55 height 20
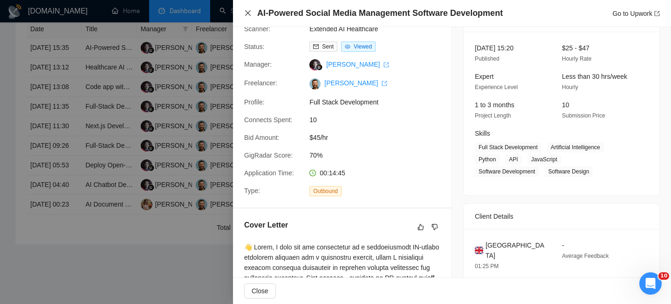
click at [247, 10] on icon "close" at bounding box center [247, 12] width 7 height 7
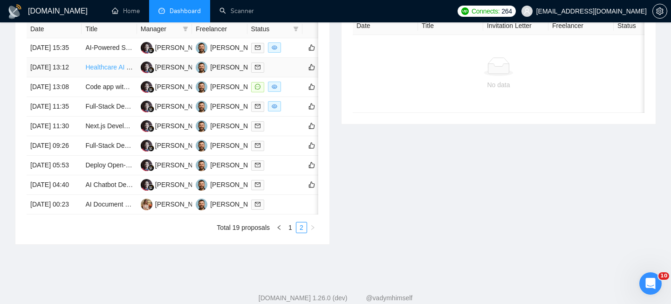
click at [103, 71] on link "Healthcare AI Troubleshooting Expert - HIPAA Compliant" at bounding box center [167, 66] width 164 height 7
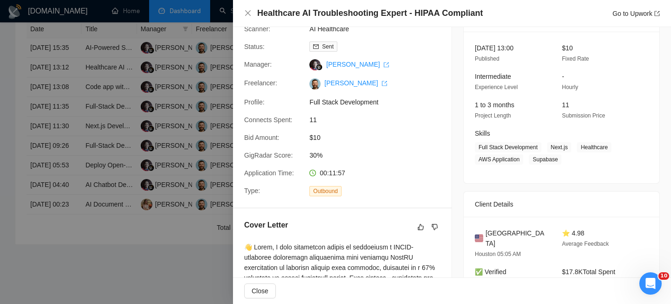
click at [78, 88] on div at bounding box center [335, 152] width 671 height 304
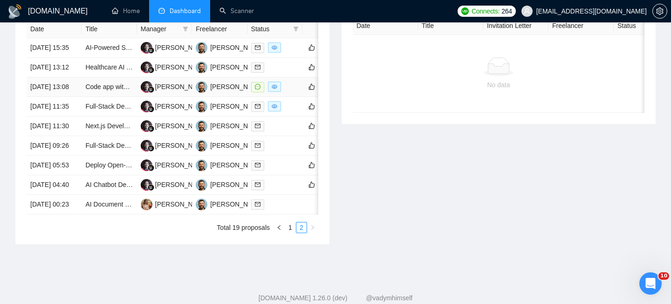
click at [79, 97] on td "[DATE] 13:08" at bounding box center [54, 87] width 55 height 20
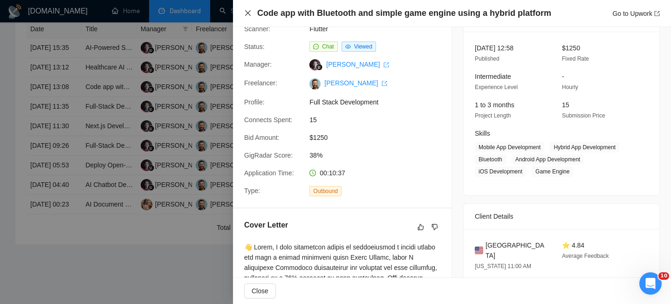
click at [249, 12] on icon "close" at bounding box center [248, 13] width 6 height 6
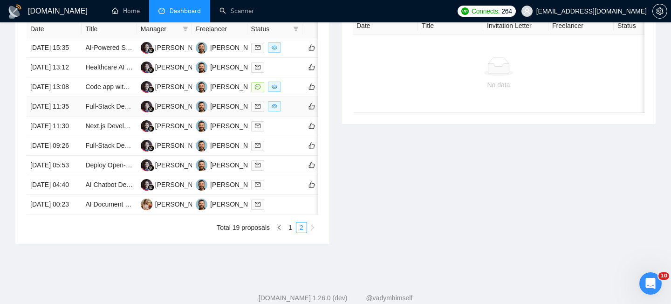
click at [73, 116] on td "[DATE] 11:35" at bounding box center [54, 107] width 55 height 20
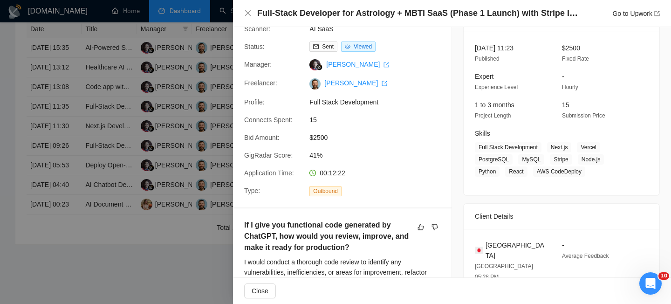
click at [247, 19] on div "Full-Stack Developer for Astrology + MBTI SaaS (Phase 1 Launch) with Stripe Int…" at bounding box center [452, 13] width 438 height 27
click at [249, 13] on icon "close" at bounding box center [247, 12] width 7 height 7
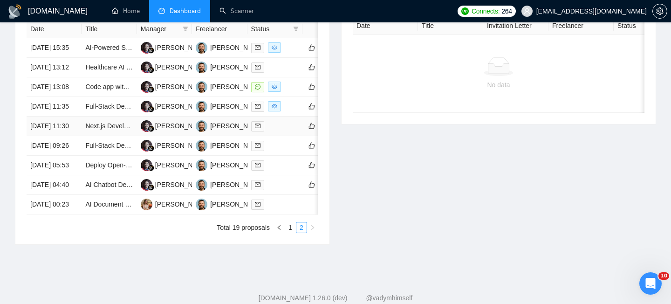
click at [75, 136] on td "[DATE] 11:30" at bounding box center [54, 126] width 55 height 20
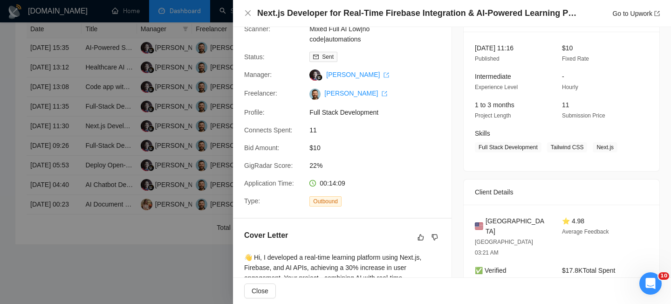
click at [253, 14] on div "Next.js Developer for Real-Time Firebase Integration & AI-Powered Learning Plat…" at bounding box center [452, 13] width 416 height 12
click at [251, 12] on icon "close" at bounding box center [247, 12] width 7 height 7
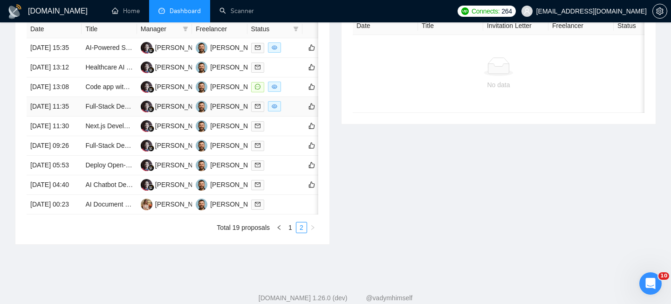
click at [78, 116] on td "[DATE] 11:35" at bounding box center [54, 107] width 55 height 20
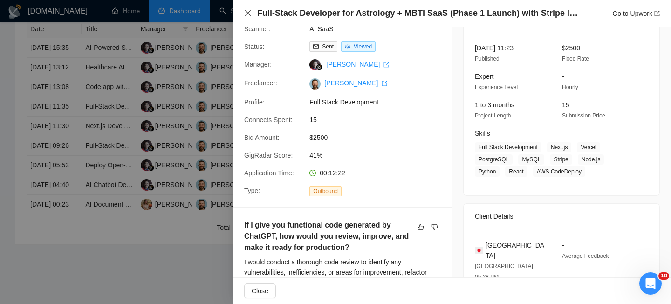
click at [246, 11] on icon "close" at bounding box center [248, 13] width 6 height 6
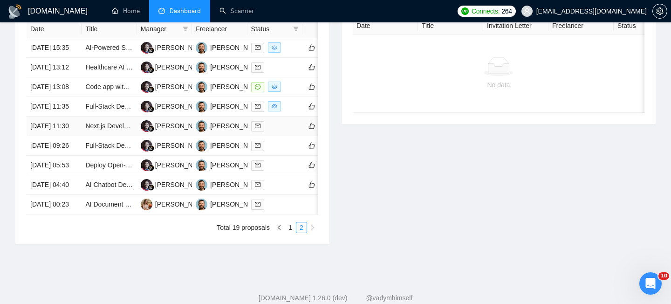
click at [73, 136] on td "[DATE] 11:30" at bounding box center [54, 126] width 55 height 20
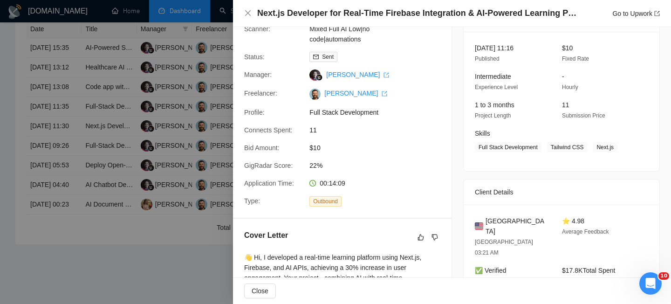
click at [319, 7] on h4 "Next.js Developer for Real-Time Firebase Integration & AI-Powered Learning Plat…" at bounding box center [417, 13] width 321 height 12
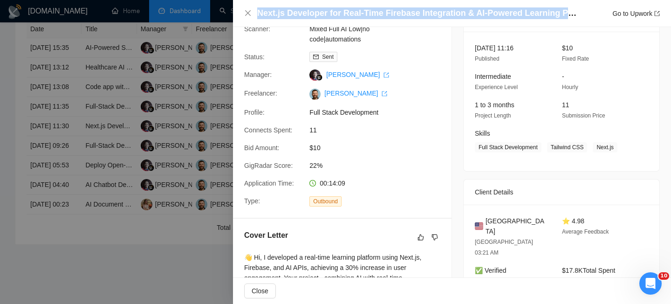
click at [319, 7] on h4 "Next.js Developer for Real-Time Firebase Integration & AI-Powered Learning Plat…" at bounding box center [417, 13] width 321 height 12
copy h4 "Next.js Developer for Real-Time Firebase Integration & AI-Powered Learning Plat…"
click at [245, 14] on icon "close" at bounding box center [247, 12] width 7 height 7
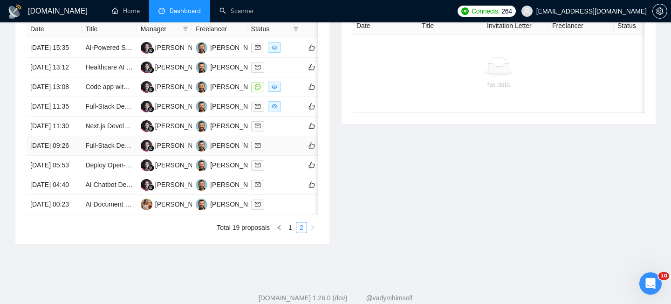
click at [76, 156] on td "[DATE] 09:26" at bounding box center [54, 146] width 55 height 20
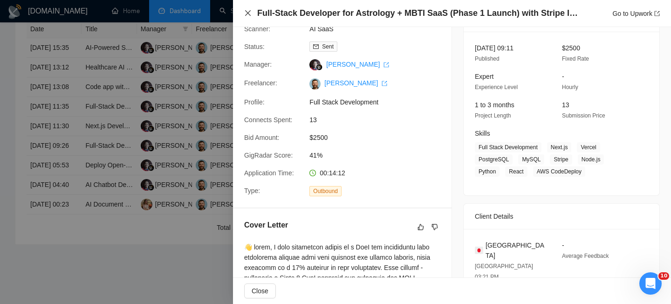
click at [250, 14] on icon "close" at bounding box center [247, 12] width 7 height 7
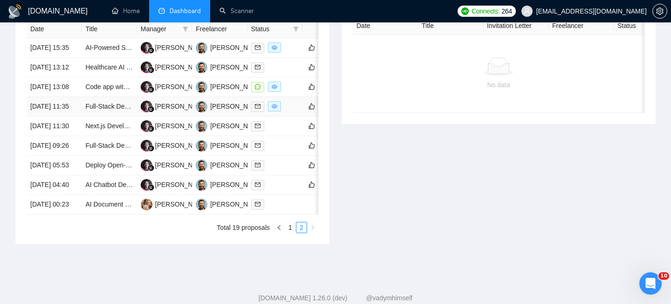
click at [82, 116] on td "Full-Stack Developer for Astrology + MBTI SaaS (Phase 1 Launch) with Stripe Int…" at bounding box center [109, 107] width 55 height 20
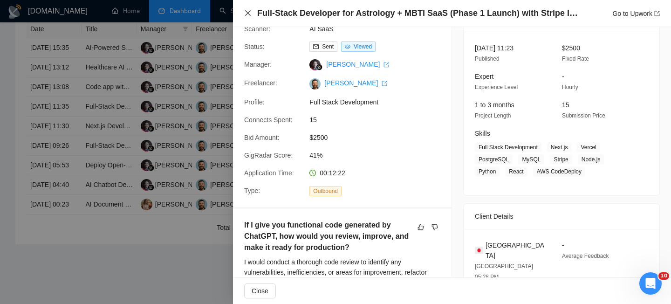
click at [251, 12] on icon "close" at bounding box center [247, 12] width 7 height 7
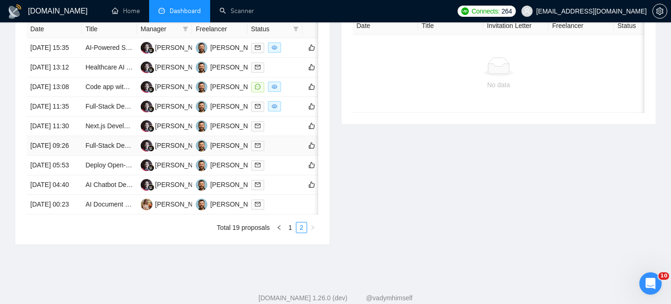
click at [65, 156] on td "[DATE] 09:26" at bounding box center [54, 146] width 55 height 20
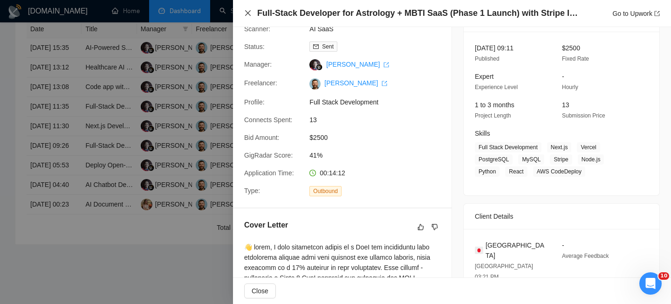
click at [248, 10] on icon "close" at bounding box center [247, 12] width 7 height 7
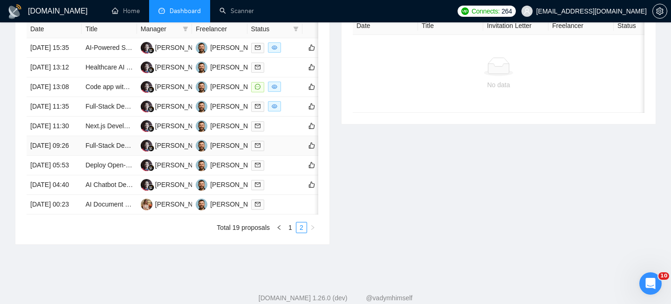
click at [78, 156] on td "[DATE] 09:26" at bounding box center [54, 146] width 55 height 20
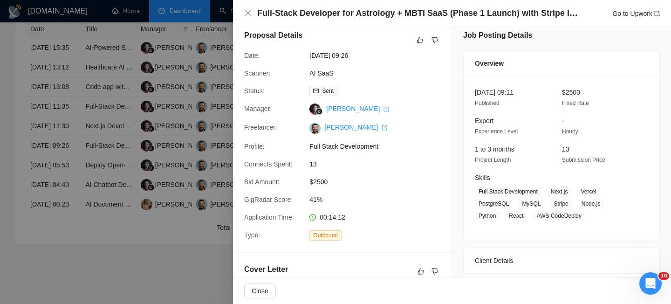
scroll to position [0, 0]
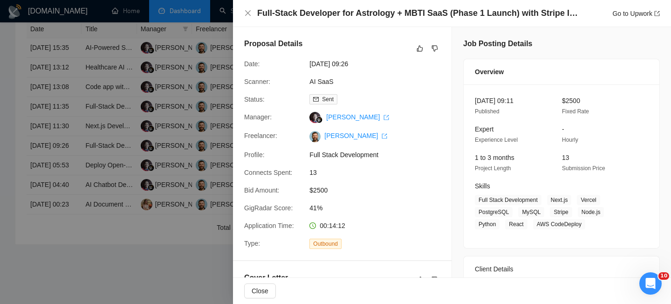
click at [249, 18] on div "Full-Stack Developer for Astrology + MBTI SaaS (Phase 1 Launch) with Stripe Int…" at bounding box center [452, 13] width 416 height 12
click at [248, 13] on icon "close" at bounding box center [248, 13] width 6 height 6
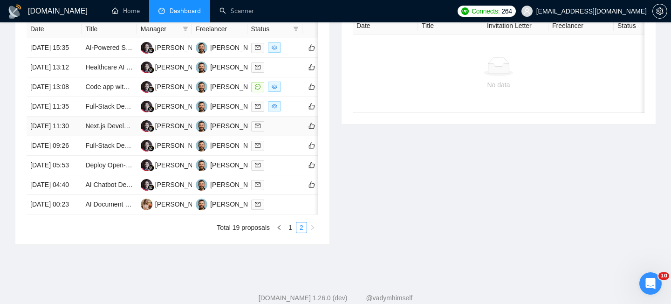
click at [77, 136] on td "[DATE] 11:30" at bounding box center [54, 126] width 55 height 20
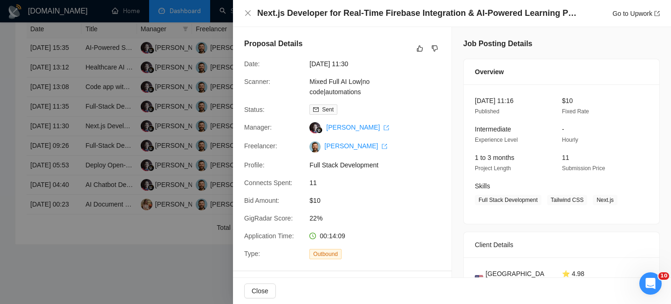
click at [282, 12] on h4 "Next.js Developer for Real-Time Firebase Integration & AI-Powered Learning Plat…" at bounding box center [417, 13] width 321 height 12
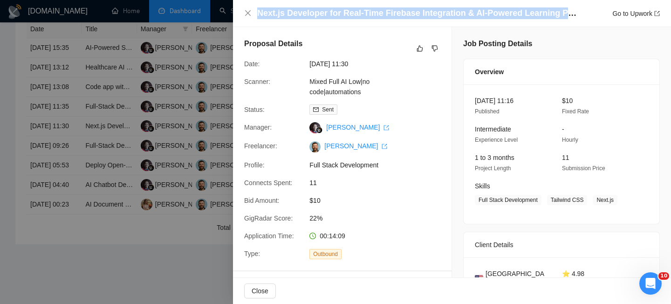
click at [282, 12] on h4 "Next.js Developer for Real-Time Firebase Integration & AI-Powered Learning Plat…" at bounding box center [417, 13] width 321 height 12
copy h4 "Next.js Developer for Real-Time Firebase Integration & AI-Powered Learning Plat…"
click at [248, 14] on icon "close" at bounding box center [248, 13] width 6 height 6
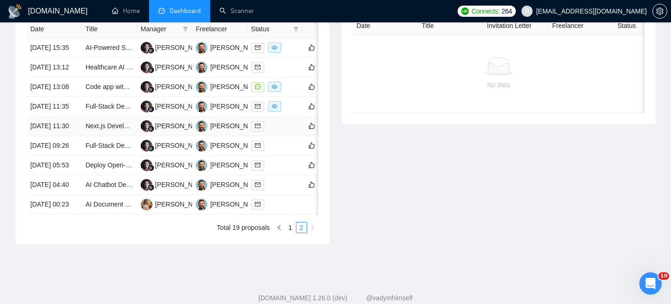
click at [74, 136] on td "[DATE] 11:30" at bounding box center [54, 126] width 55 height 20
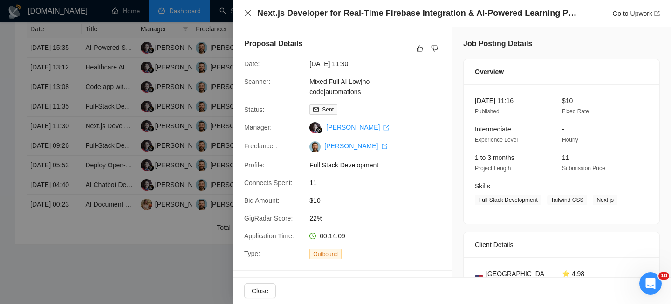
click at [246, 11] on icon "close" at bounding box center [248, 13] width 6 height 6
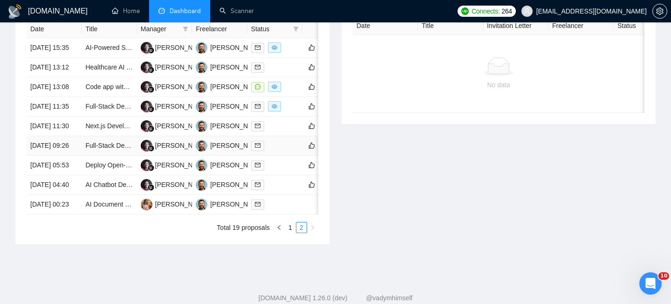
click at [75, 156] on td "[DATE] 09:26" at bounding box center [54, 146] width 55 height 20
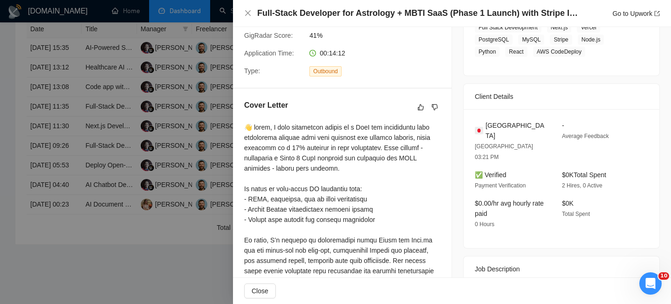
scroll to position [131, 0]
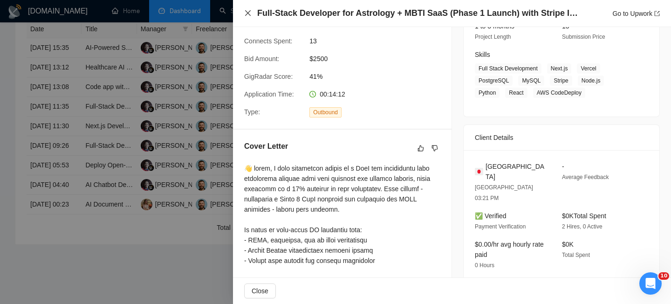
click at [247, 10] on icon "close" at bounding box center [247, 12] width 7 height 7
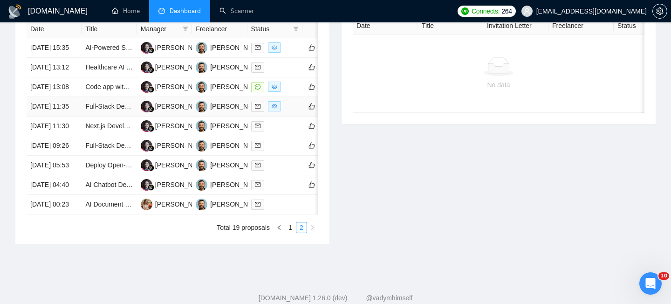
click at [71, 116] on td "[DATE] 11:35" at bounding box center [54, 107] width 55 height 20
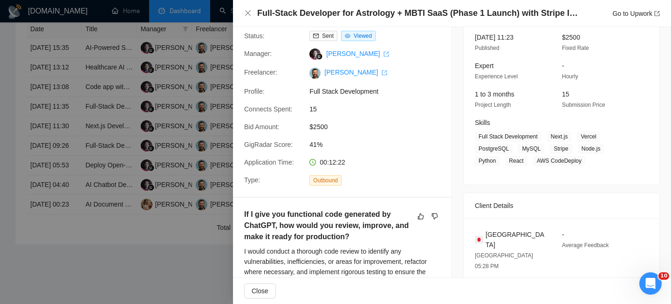
scroll to position [0, 0]
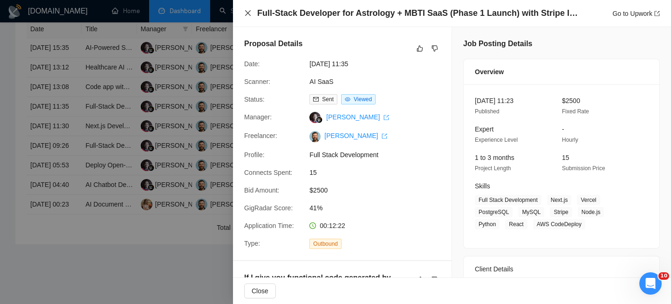
click at [248, 11] on icon "close" at bounding box center [247, 12] width 7 height 7
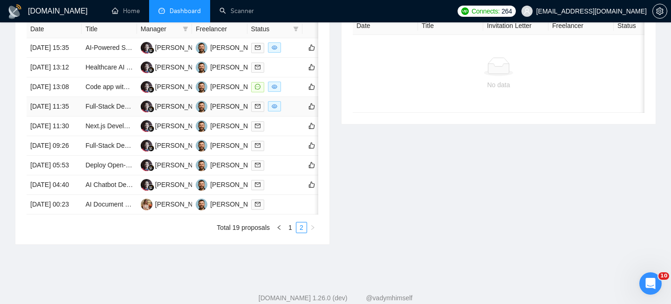
scroll to position [388, 0]
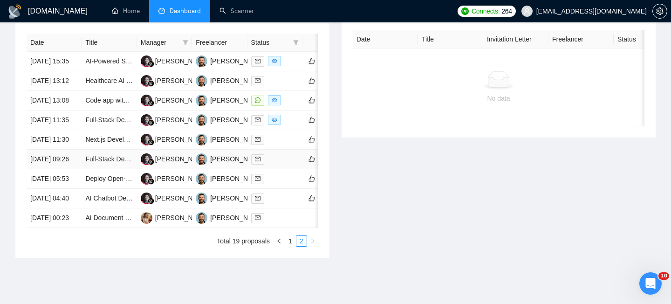
click at [82, 169] on td "Full-Stack Developer for Astrology + MBTI SaaS (Phase 1 Launch) with Stripe Int…" at bounding box center [109, 160] width 55 height 20
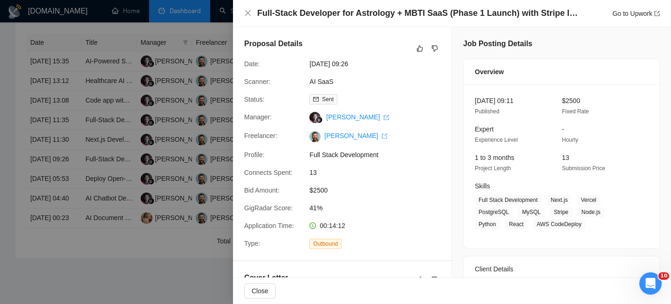
click at [137, 183] on div at bounding box center [335, 152] width 671 height 304
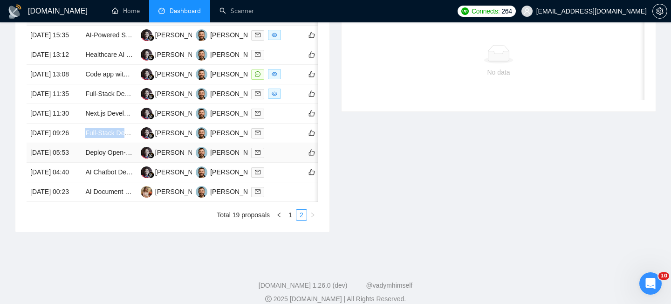
scroll to position [419, 0]
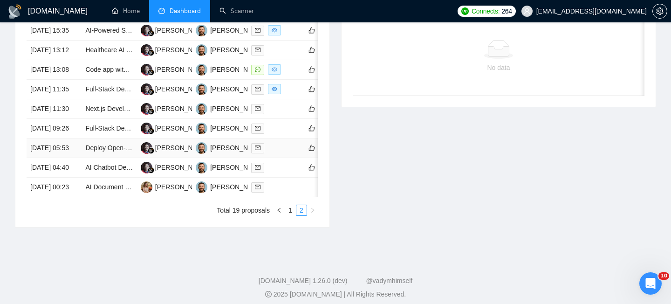
click at [74, 158] on td "[DATE] 05:53" at bounding box center [54, 148] width 55 height 20
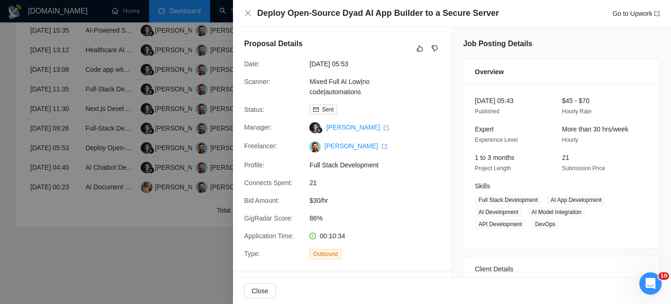
click at [239, 10] on div "Deploy Open-Source Dyad AI App Builder to a Secure Server Go to Upwork" at bounding box center [452, 13] width 438 height 27
click at [246, 10] on icon "close" at bounding box center [247, 12] width 7 height 7
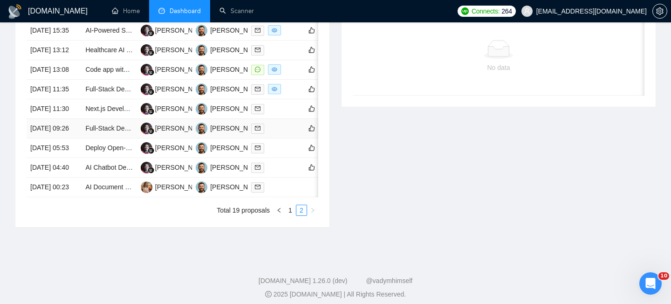
click at [80, 138] on td "[DATE] 09:26" at bounding box center [54, 129] width 55 height 20
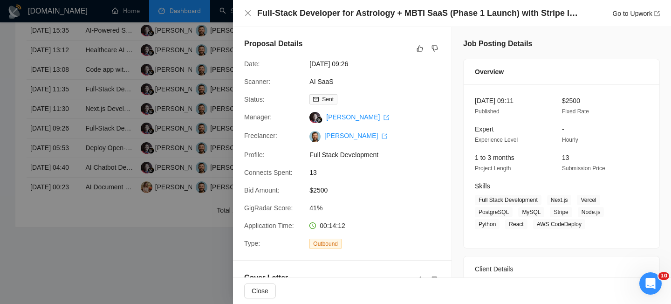
click at [259, 12] on h4 "Full-Stack Developer for Astrology + MBTI SaaS (Phase 1 Launch) with Stripe Int…" at bounding box center [417, 13] width 321 height 12
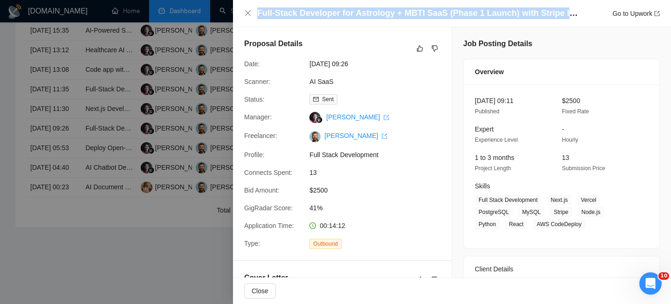
click at [259, 12] on h4 "Full-Stack Developer for Astrology + MBTI SaaS (Phase 1 Launch) with Stripe Int…" at bounding box center [417, 13] width 321 height 12
copy h4 "Full-Stack Developer for Astrology + MBTI SaaS (Phase 1 Launch) with Stripe Int…"
click at [246, 13] on icon "close" at bounding box center [247, 12] width 7 height 7
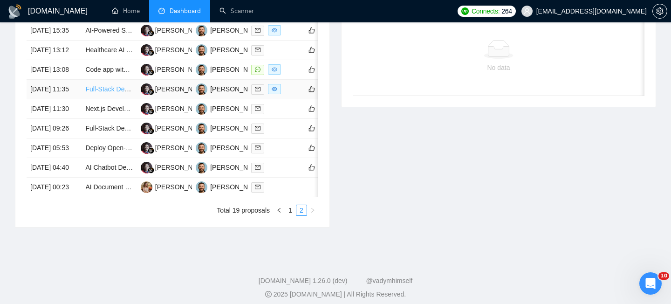
click at [98, 93] on link "Full-Stack Developer for Astrology + MBTI SaaS (Phase 1 Launch) with Stripe Int…" at bounding box center [214, 88] width 258 height 7
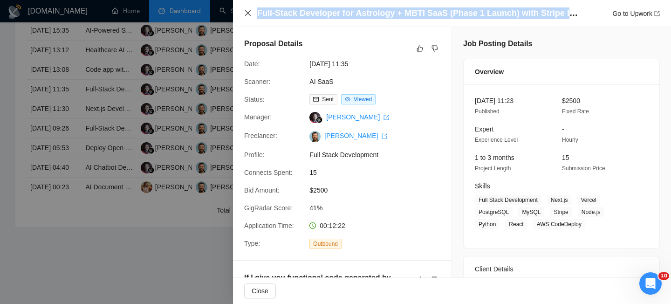
click at [250, 13] on icon "close" at bounding box center [247, 12] width 7 height 7
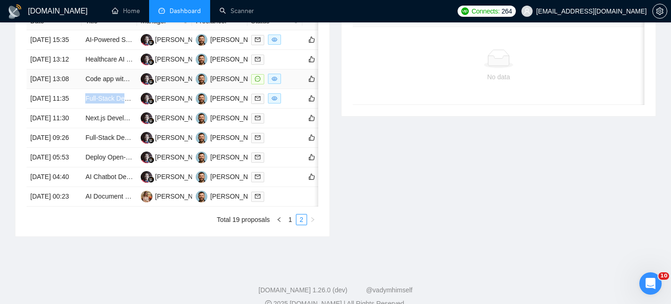
scroll to position [408, 0]
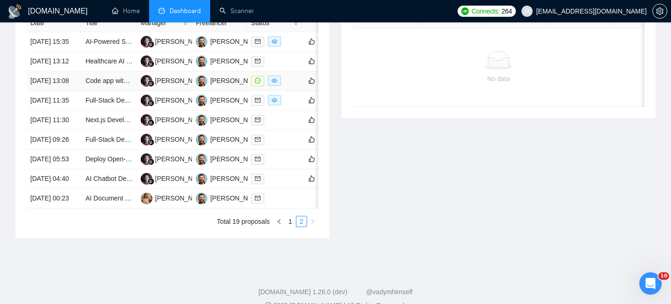
click at [78, 91] on td "[DATE] 13:08" at bounding box center [54, 81] width 55 height 20
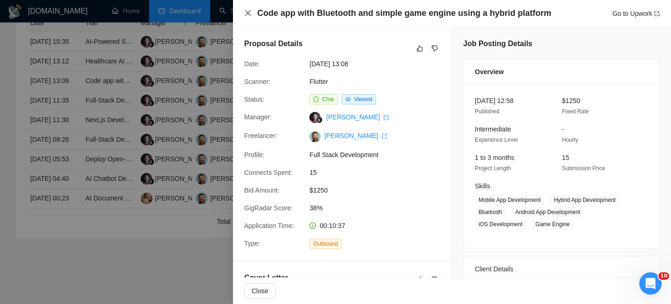
click at [246, 13] on icon "close" at bounding box center [247, 12] width 7 height 7
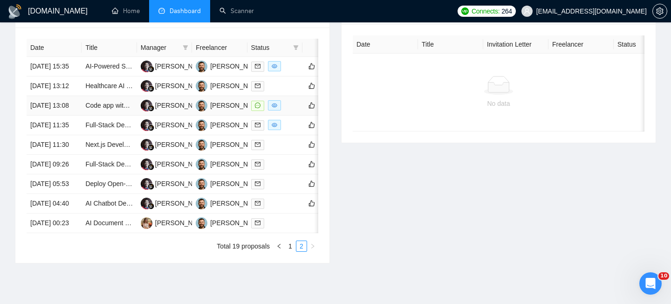
scroll to position [380, 0]
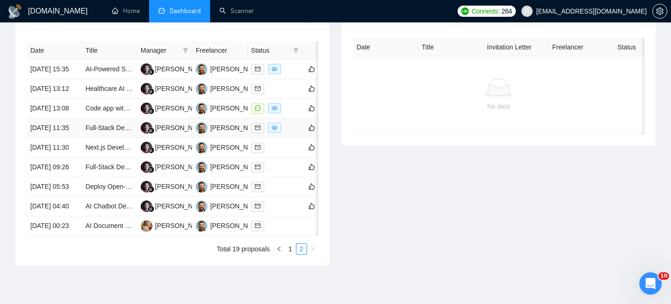
click at [75, 138] on td "[DATE] 11:35" at bounding box center [54, 128] width 55 height 20
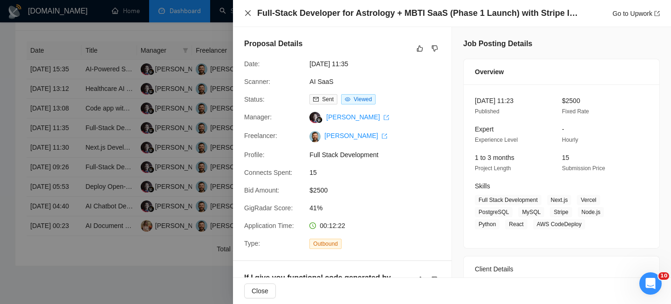
click at [245, 12] on icon "close" at bounding box center [247, 12] width 7 height 7
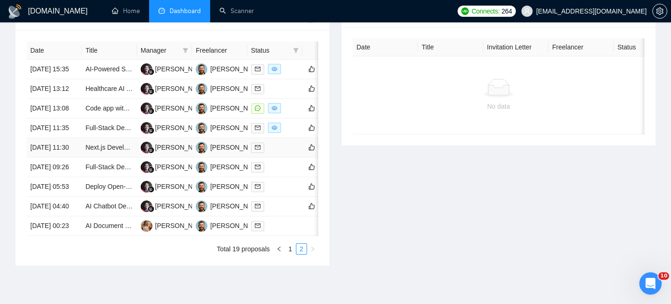
click at [75, 157] on td "[DATE] 11:30" at bounding box center [54, 148] width 55 height 20
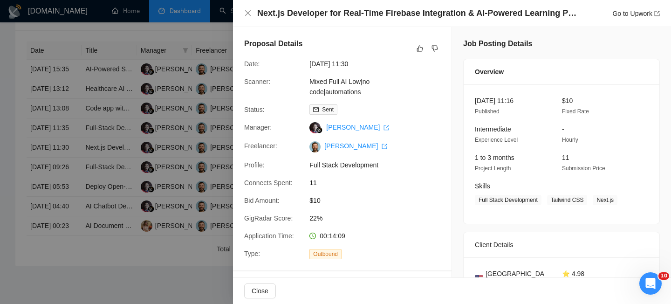
click at [368, 9] on h4 "Next.js Developer for Real-Time Firebase Integration & AI-Powered Learning Plat…" at bounding box center [417, 13] width 321 height 12
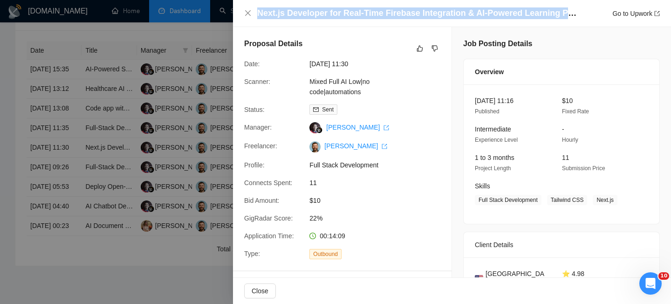
click at [368, 9] on h4 "Next.js Developer for Real-Time Firebase Integration & AI-Powered Learning Plat…" at bounding box center [417, 13] width 321 height 12
copy h4 "Next.js Developer for Real-Time Firebase Integration & AI-Powered Learning Plat…"
click at [245, 13] on icon "close" at bounding box center [247, 12] width 7 height 7
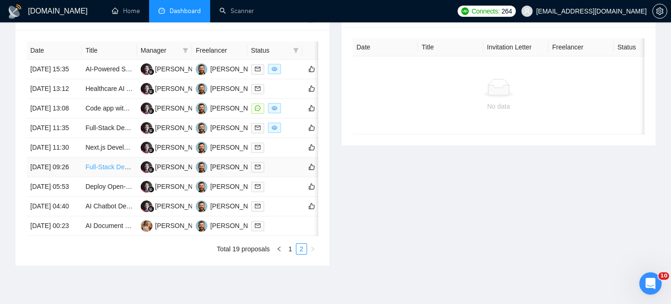
click at [89, 171] on link "Full-Stack Developer for Astrology + MBTI SaaS (Phase 1 Launch) with Stripe Int…" at bounding box center [214, 166] width 258 height 7
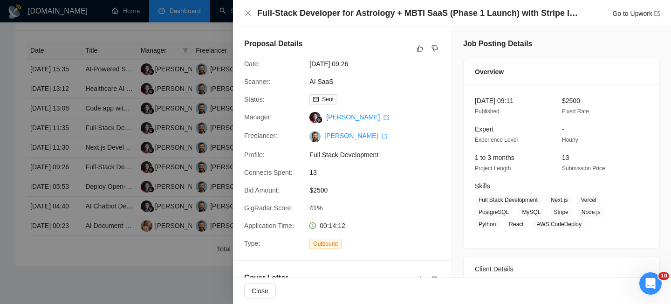
click at [87, 228] on div at bounding box center [335, 152] width 671 height 304
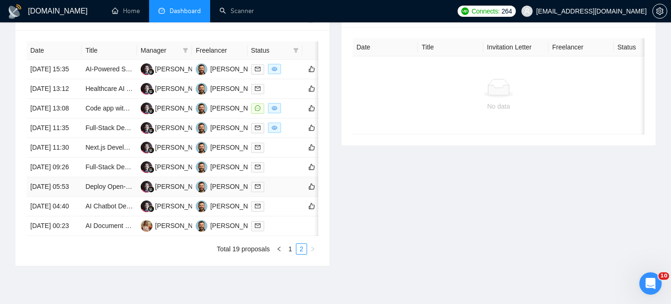
click at [74, 197] on td "[DATE] 05:53" at bounding box center [54, 187] width 55 height 20
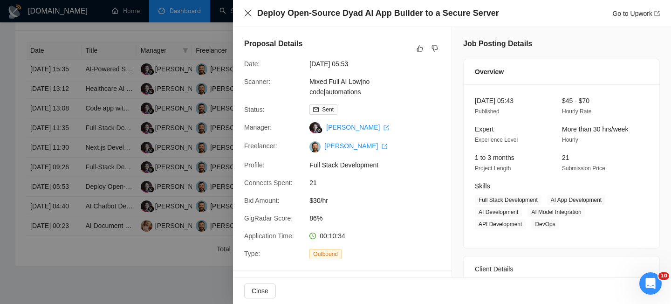
click at [246, 15] on icon "close" at bounding box center [248, 13] width 6 height 6
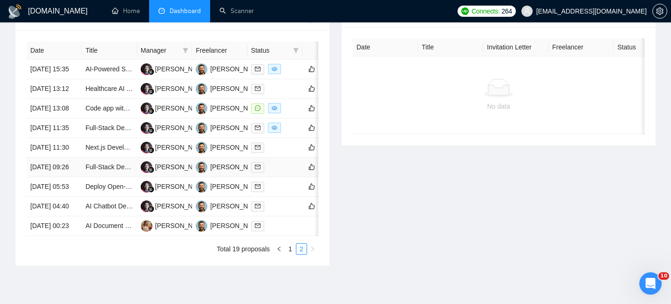
click at [76, 177] on td "[DATE] 09:26" at bounding box center [54, 167] width 55 height 20
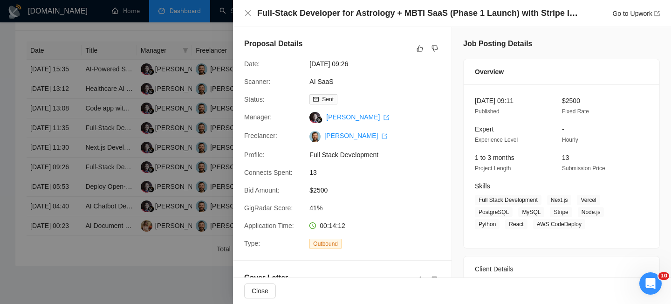
click at [335, 14] on h4 "Full-Stack Developer for Astrology + MBTI SaaS (Phase 1 Launch) with Stripe Int…" at bounding box center [417, 13] width 321 height 12
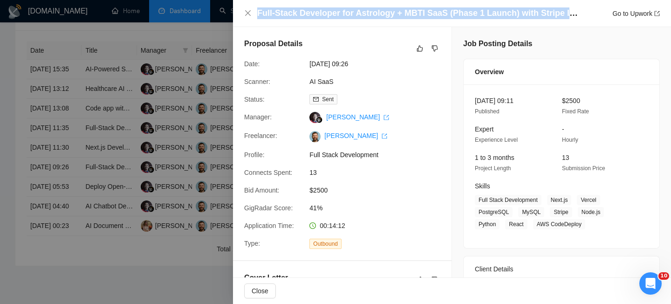
click at [335, 14] on h4 "Full-Stack Developer for Astrology + MBTI SaaS (Phase 1 Launch) with Stripe Int…" at bounding box center [417, 13] width 321 height 12
copy h4 "Full-Stack Developer for Astrology + MBTI SaaS (Phase 1 Launch) with Stripe Int…"
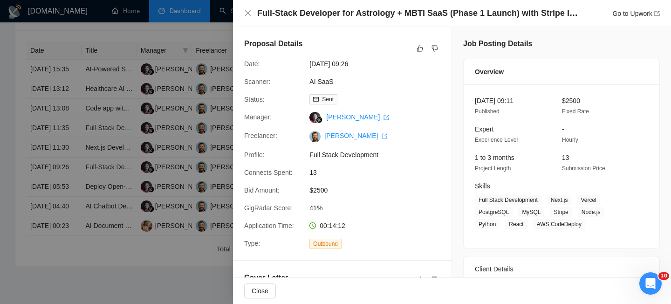
click at [253, 15] on div "Full-Stack Developer for Astrology + MBTI SaaS (Phase 1 Launch) with Stripe Int…" at bounding box center [452, 13] width 416 height 12
click at [246, 14] on icon "close" at bounding box center [247, 12] width 7 height 7
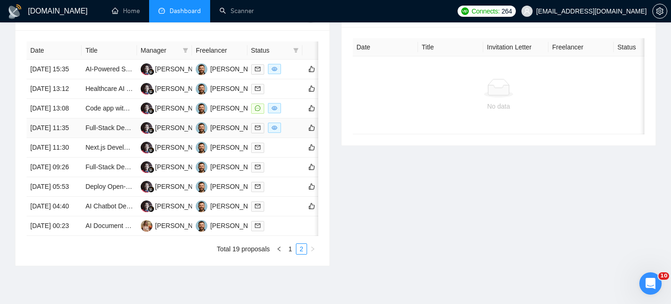
click at [80, 138] on td "[DATE] 11:35" at bounding box center [54, 128] width 55 height 20
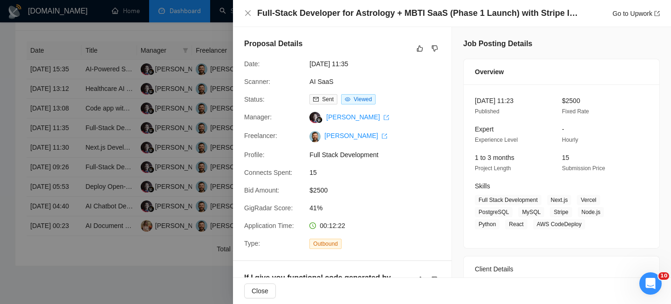
click at [333, 2] on div "Full-Stack Developer for Astrology + MBTI SaaS (Phase 1 Launch) with Stripe Int…" at bounding box center [452, 13] width 438 height 27
click at [243, 13] on div "Full-Stack Developer for Astrology + MBTI SaaS (Phase 1 Launch) with Stripe Int…" at bounding box center [452, 13] width 438 height 27
click at [244, 13] on icon "close" at bounding box center [247, 12] width 7 height 7
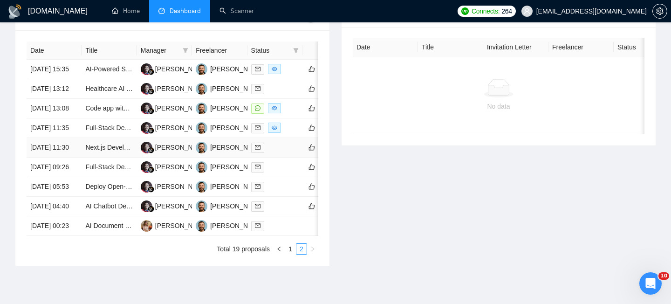
click at [80, 157] on td "[DATE] 11:30" at bounding box center [54, 148] width 55 height 20
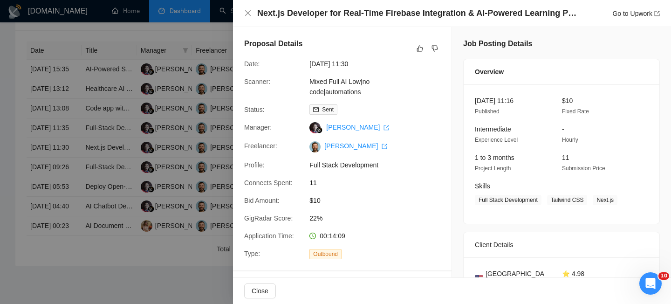
click at [303, 12] on h4 "Next.js Developer for Real-Time Firebase Integration & AI-Powered Learning Plat…" at bounding box center [417, 13] width 321 height 12
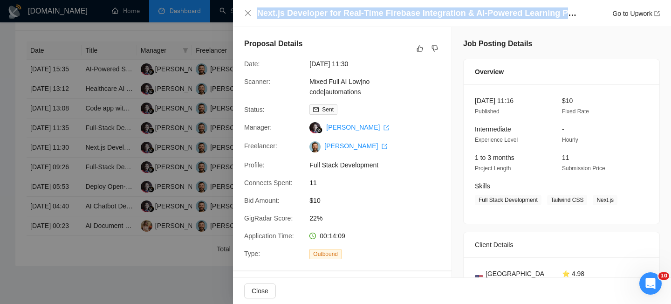
click at [303, 12] on h4 "Next.js Developer for Real-Time Firebase Integration & AI-Powered Learning Plat…" at bounding box center [417, 13] width 321 height 12
copy h4 "Next.js Developer for Real-Time Firebase Integration & AI-Powered Learning Plat…"
click at [250, 10] on icon "close" at bounding box center [247, 12] width 7 height 7
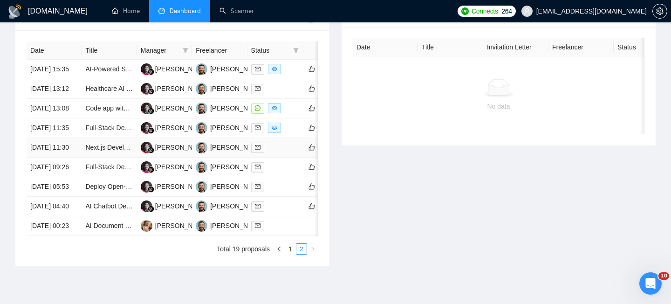
click at [69, 157] on td "[DATE] 11:30" at bounding box center [54, 148] width 55 height 20
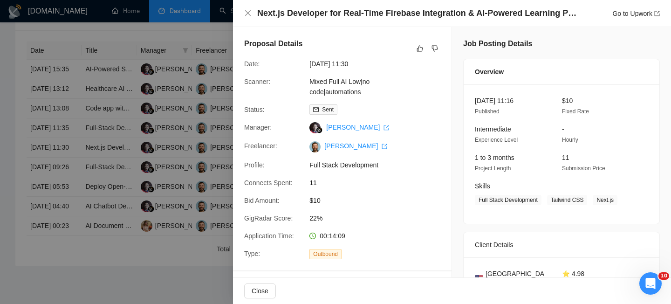
click at [327, 7] on h4 "Next.js Developer for Real-Time Firebase Integration & AI-Powered Learning Plat…" at bounding box center [417, 13] width 321 height 12
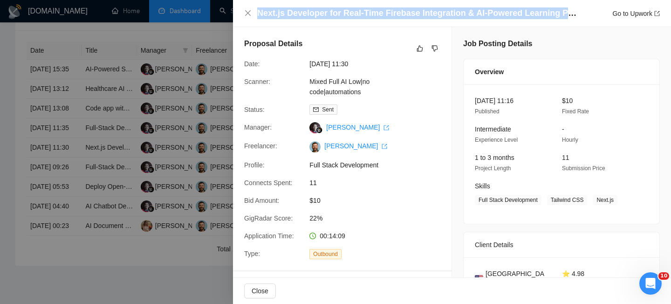
click at [327, 7] on h4 "Next.js Developer for Real-Time Firebase Integration & AI-Powered Learning Plat…" at bounding box center [417, 13] width 321 height 12
copy h4 "Next.js Developer for Real-Time Firebase Integration & AI-Powered Learning Plat…"
click at [246, 11] on icon "close" at bounding box center [247, 12] width 7 height 7
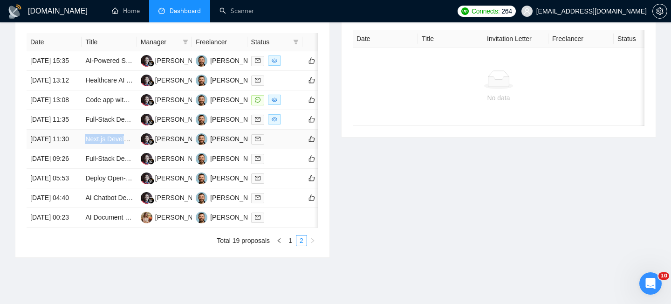
scroll to position [390, 0]
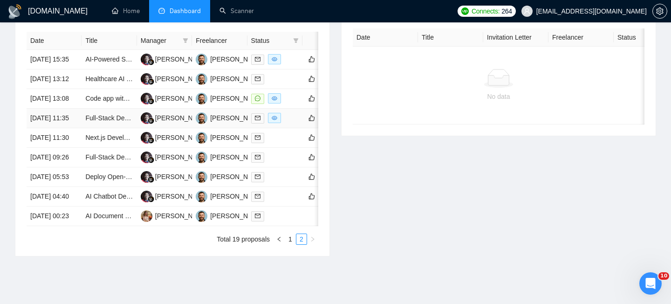
click at [75, 128] on td "[DATE] 11:35" at bounding box center [54, 119] width 55 height 20
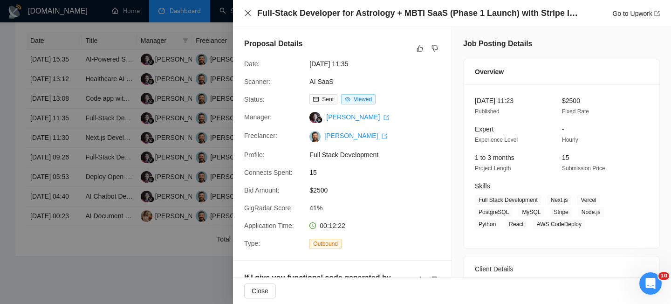
click at [249, 12] on icon "close" at bounding box center [248, 13] width 6 height 6
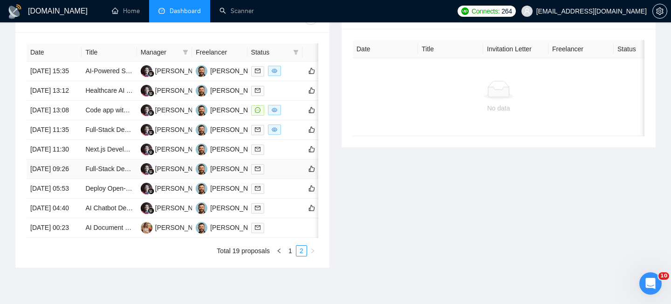
scroll to position [379, 0]
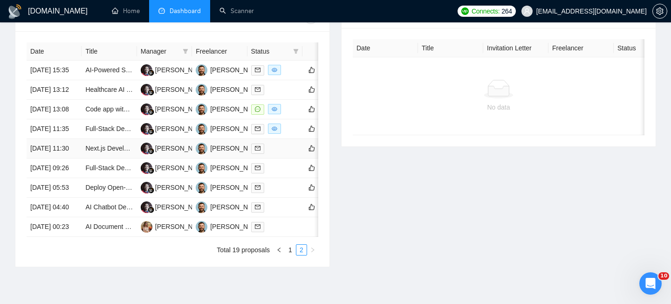
click at [77, 158] on td "[DATE] 11:30" at bounding box center [54, 149] width 55 height 20
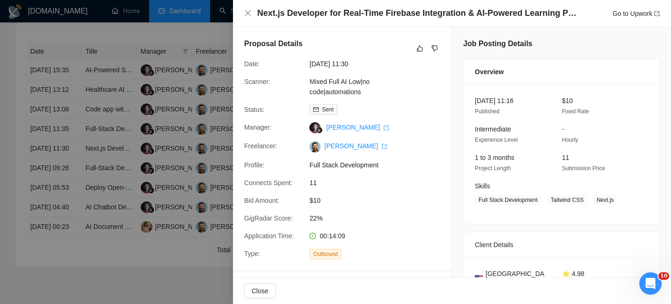
click at [296, 14] on h4 "Next.js Developer for Real-Time Firebase Integration & AI-Powered Learning Plat…" at bounding box center [417, 13] width 321 height 12
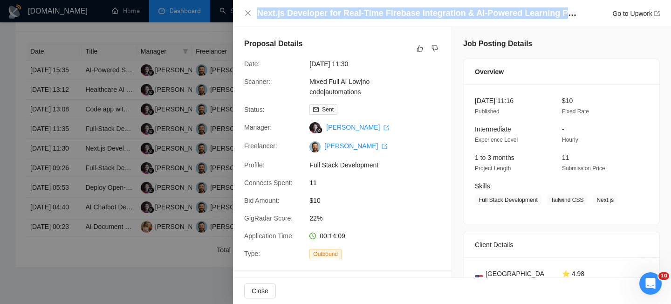
click at [296, 14] on h4 "Next.js Developer for Real-Time Firebase Integration & AI-Powered Learning Plat…" at bounding box center [417, 13] width 321 height 12
copy h4 "Next.js Developer for Real-Time Firebase Integration & AI-Powered Learning Plat…"
click at [249, 14] on icon "close" at bounding box center [248, 13] width 6 height 6
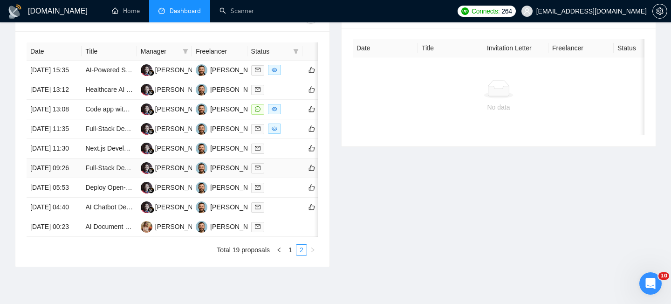
click at [68, 178] on td "[DATE] 09:26" at bounding box center [54, 168] width 55 height 20
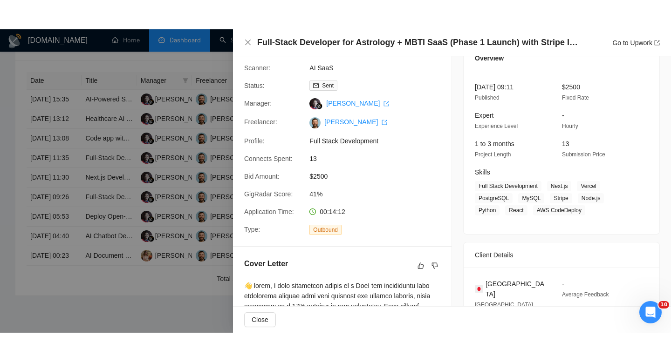
scroll to position [82, 0]
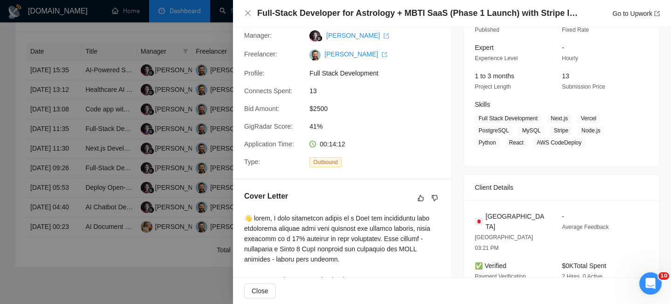
click at [492, 216] on span "[GEOGRAPHIC_DATA]" at bounding box center [516, 221] width 62 height 21
copy span "[GEOGRAPHIC_DATA]"
click at [249, 13] on icon "close" at bounding box center [247, 12] width 7 height 7
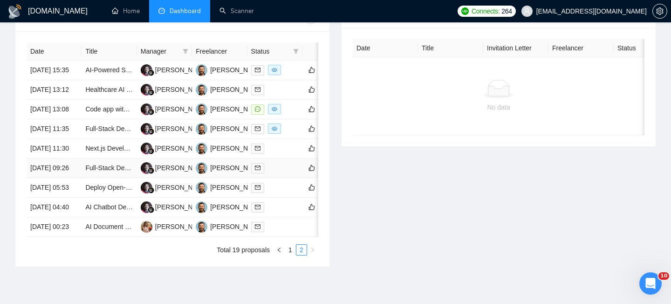
click at [76, 178] on td "[DATE] 09:26" at bounding box center [54, 168] width 55 height 20
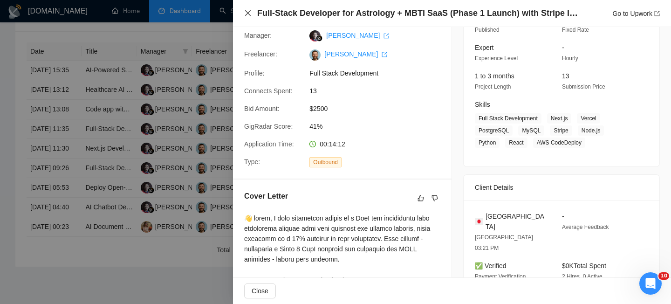
click at [246, 10] on icon "close" at bounding box center [247, 12] width 7 height 7
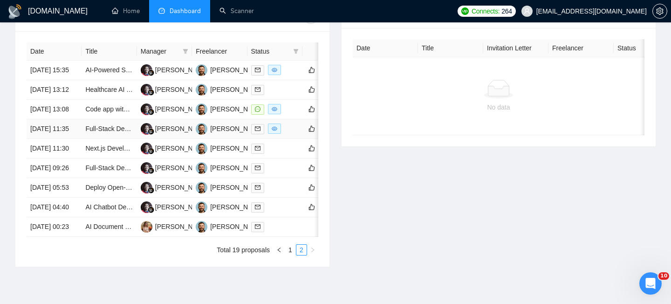
click at [70, 139] on td "[DATE] 11:35" at bounding box center [54, 129] width 55 height 20
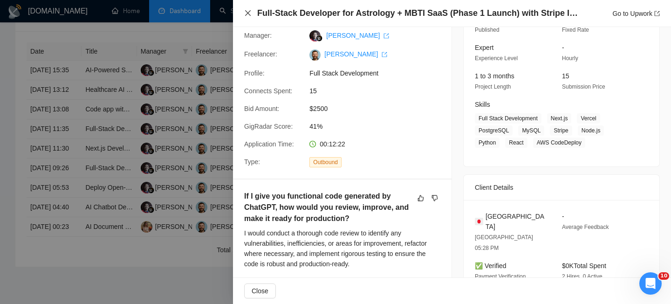
click at [246, 11] on icon "close" at bounding box center [247, 12] width 7 height 7
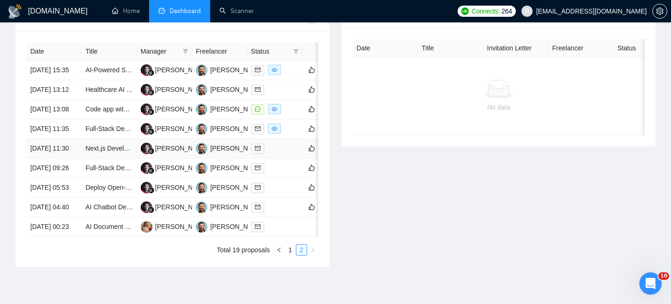
click at [75, 158] on td "[DATE] 11:30" at bounding box center [54, 149] width 55 height 20
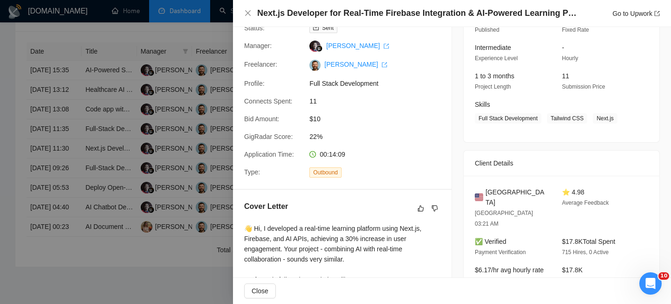
click at [509, 183] on div "[GEOGRAPHIC_DATA] [GEOGRAPHIC_DATA] 03:21 AM ⭐ 4.98 Average Feedback ✅ Verified…" at bounding box center [562, 245] width 196 height 139
click at [509, 197] on div "[GEOGRAPHIC_DATA] [GEOGRAPHIC_DATA] 03:21 AM" at bounding box center [511, 208] width 80 height 42
click at [509, 192] on span "[GEOGRAPHIC_DATA]" at bounding box center [516, 197] width 62 height 21
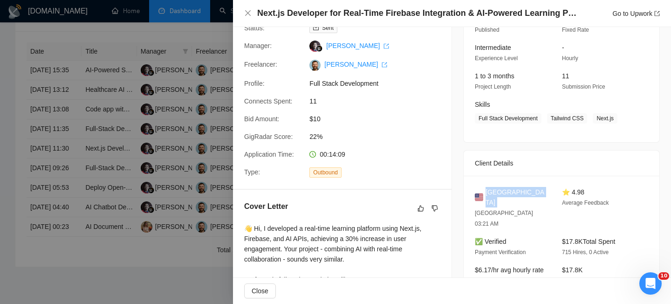
copy span "[GEOGRAPHIC_DATA]"
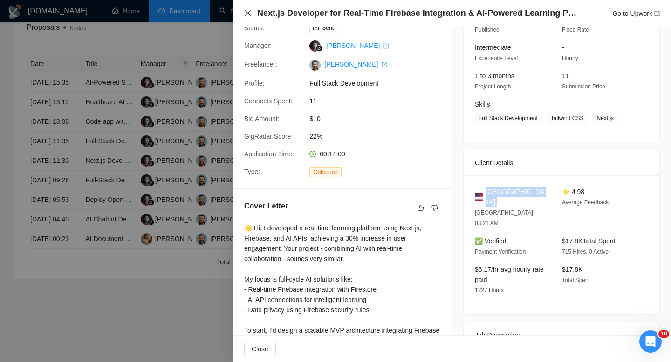
click at [246, 13] on icon "close" at bounding box center [247, 12] width 7 height 7
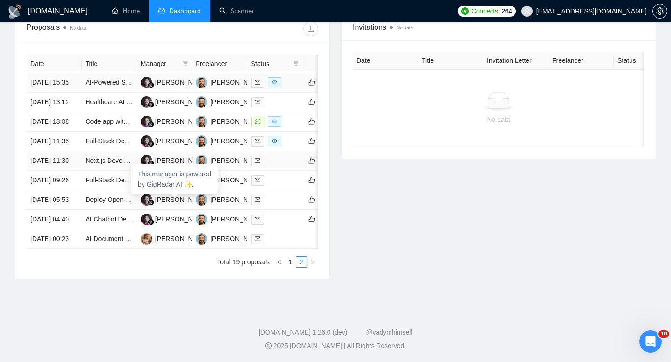
scroll to position [410, 0]
